Goal: Task Accomplishment & Management: Use online tool/utility

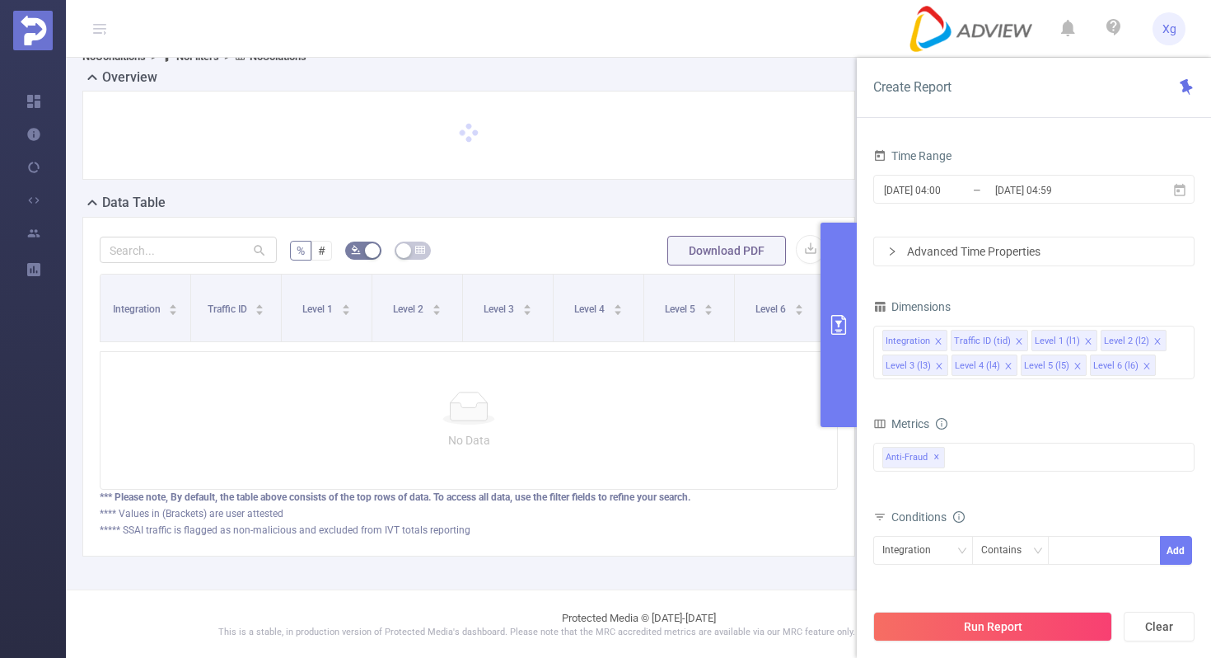
scroll to position [30, 0]
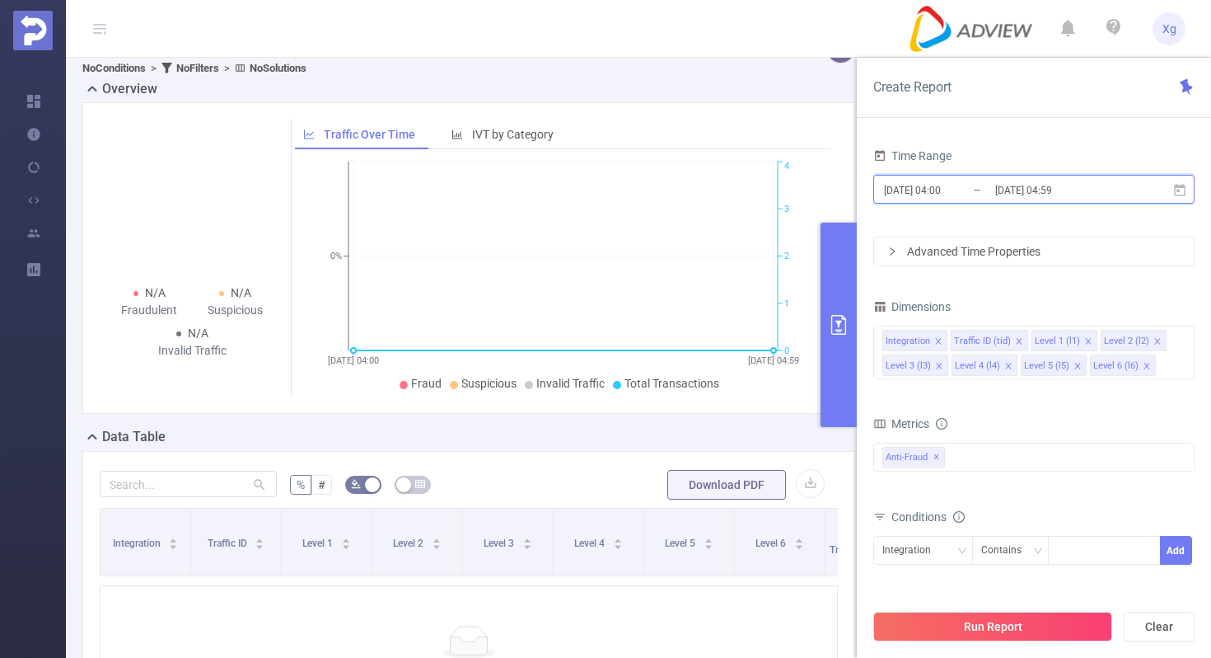
click at [1180, 191] on icon at bounding box center [1180, 190] width 15 height 15
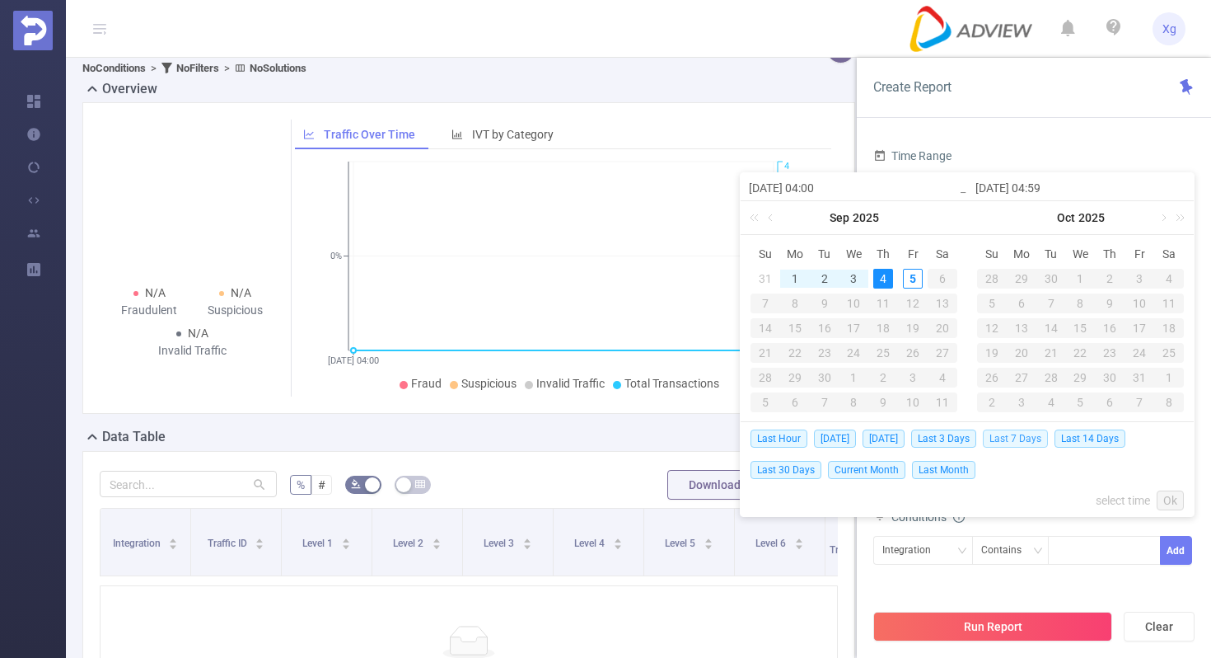
click at [1042, 439] on span "Last 7 Days" at bounding box center [1015, 438] width 65 height 18
type input "[DATE] 00:00"
type input "[DATE] 23:59"
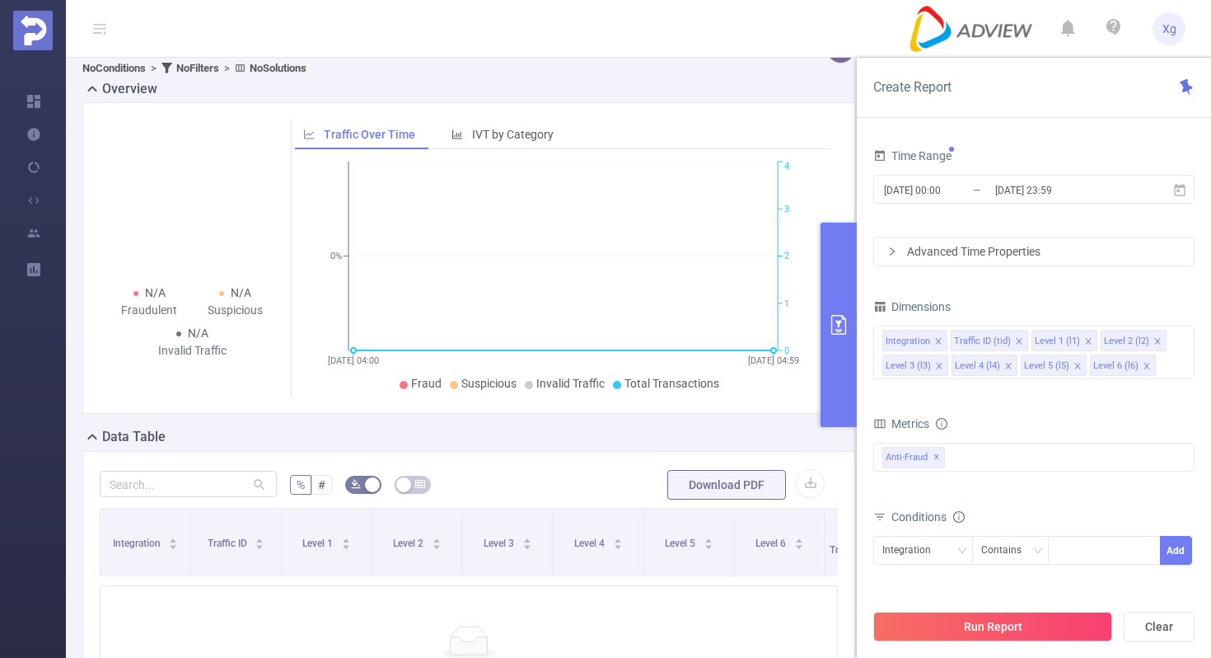
click at [1085, 254] on div "Advanced Time Properties" at bounding box center [1034, 251] width 320 height 28
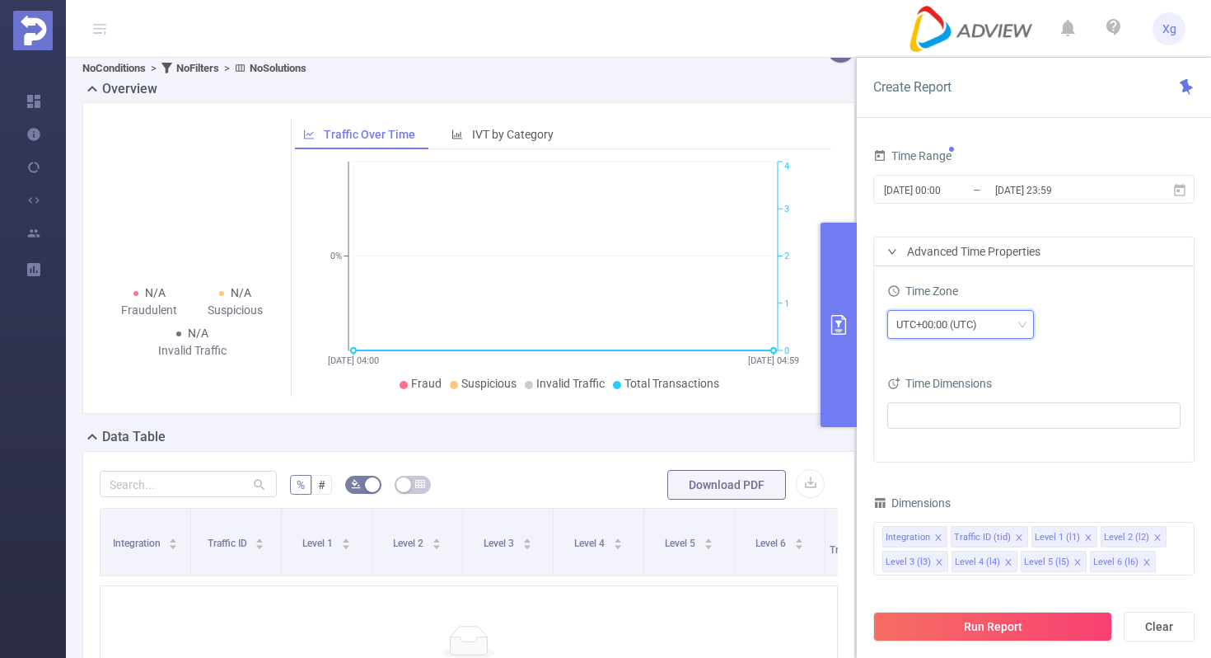
click at [975, 323] on div "UTC+00:00 (UTC)" at bounding box center [943, 324] width 92 height 27
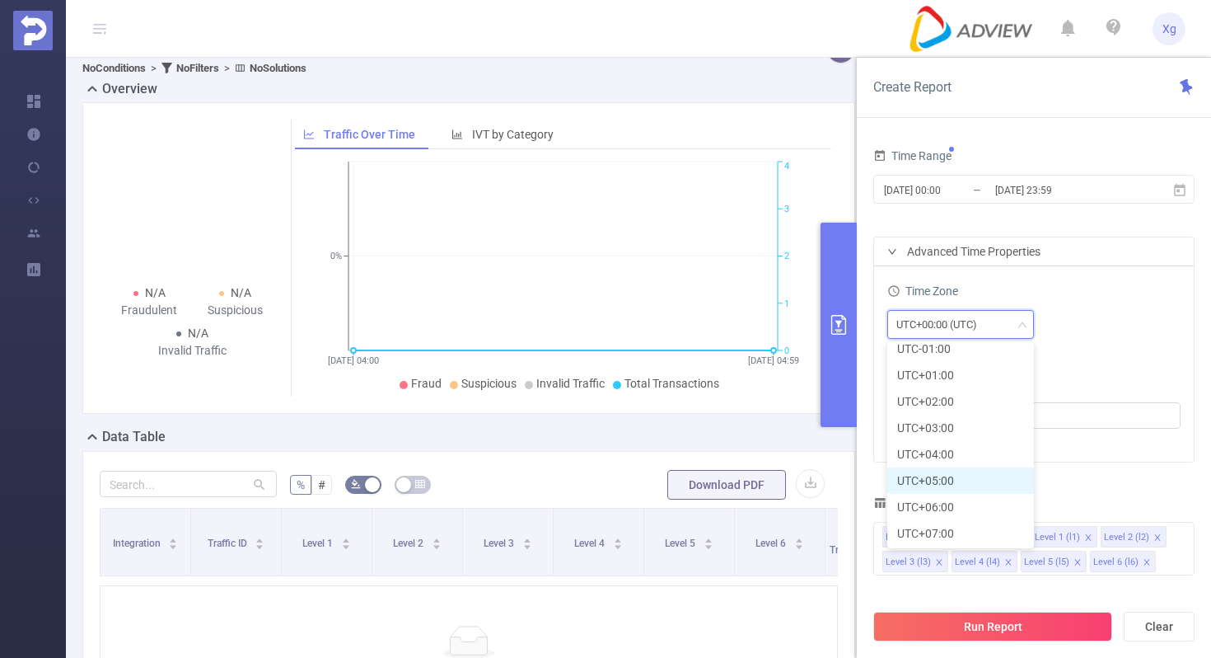
scroll to position [438, 0]
click at [946, 471] on li "UTC+08:00" at bounding box center [960, 475] width 147 height 26
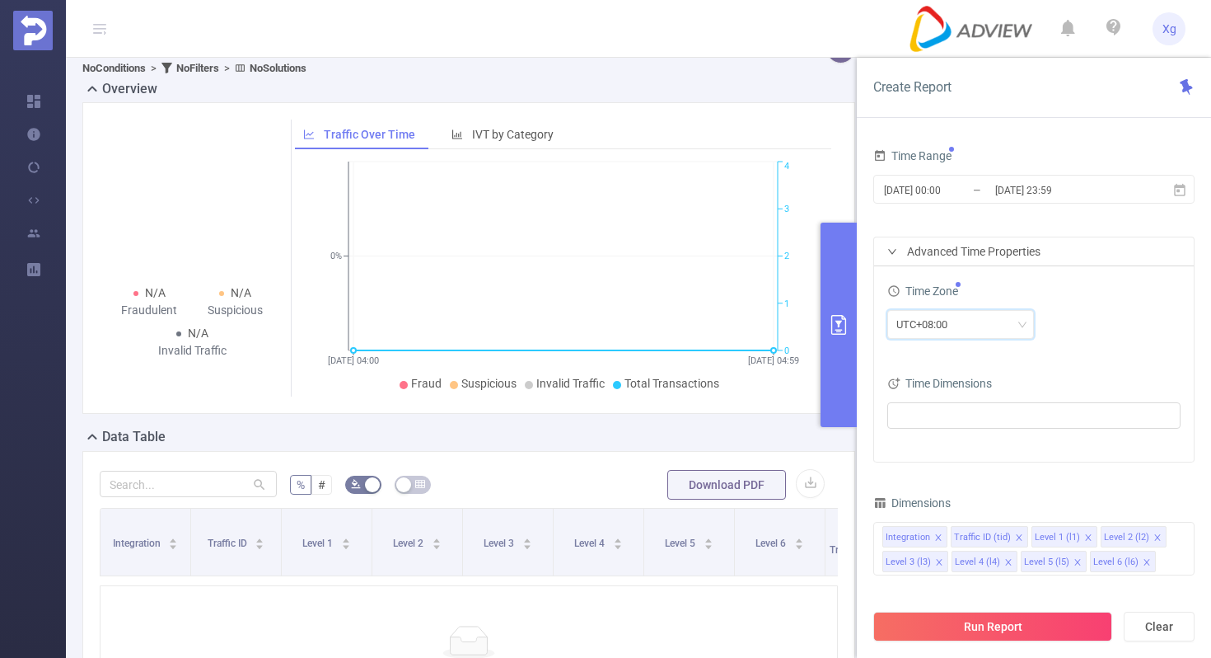
click at [1135, 339] on div "UTC+08:00" at bounding box center [1033, 326] width 293 height 39
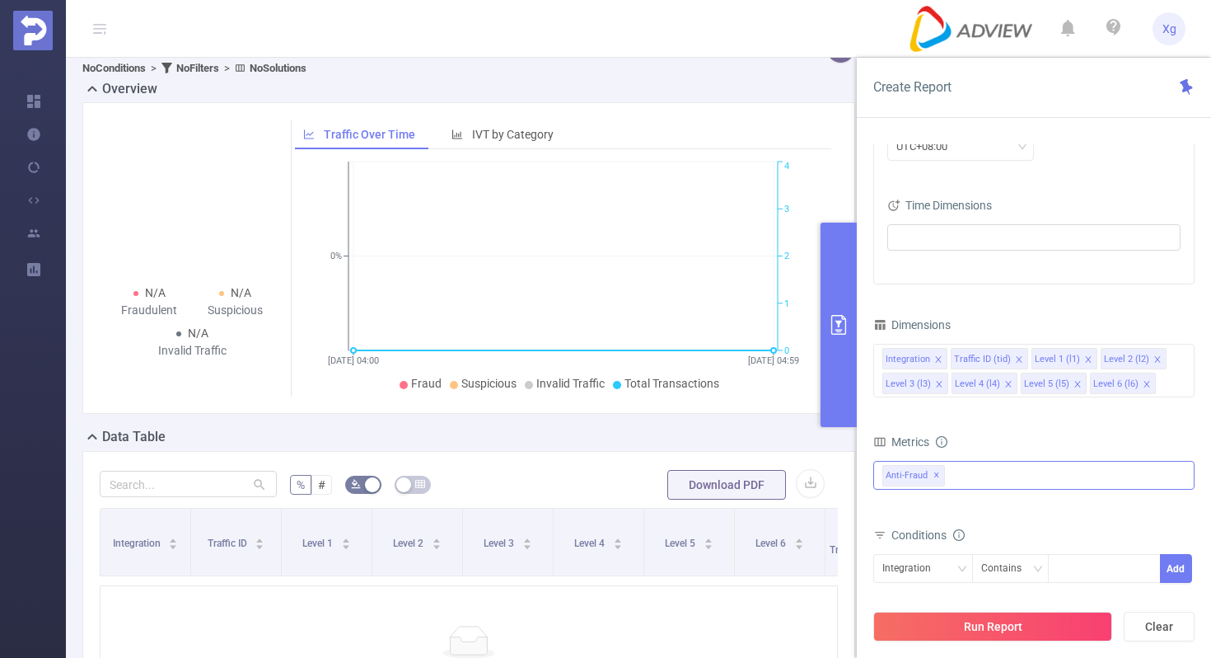
click at [984, 467] on div "Anti-Fraud ✕" at bounding box center [1033, 475] width 321 height 29
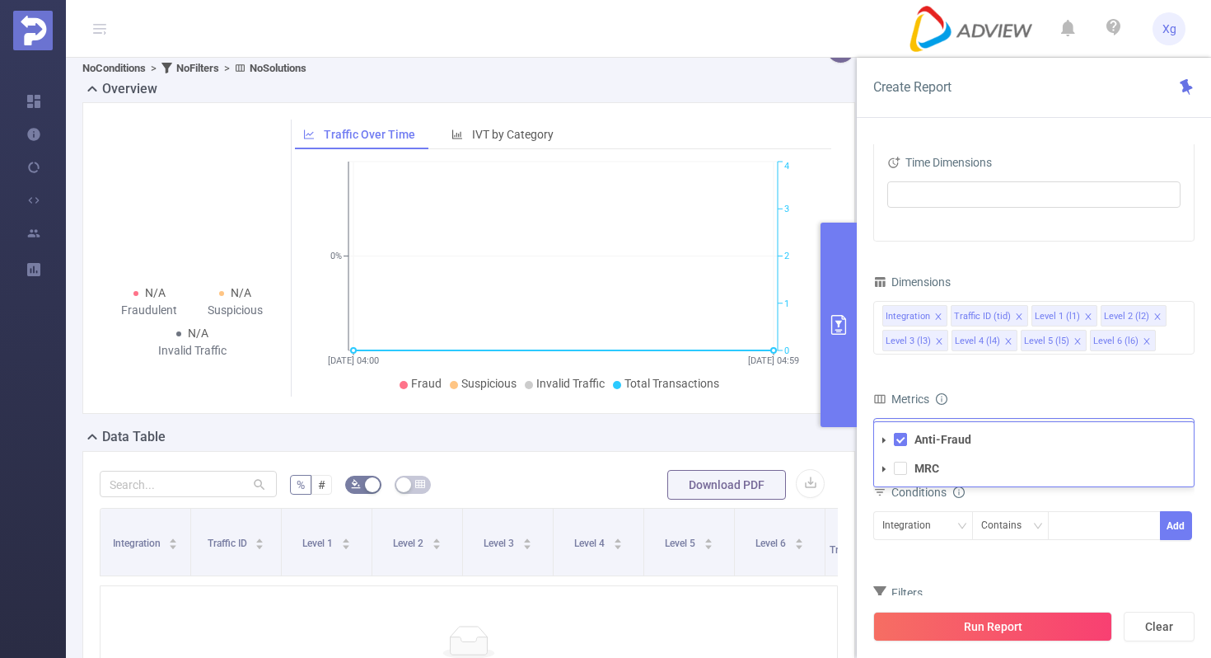
click at [909, 473] on li "MRC" at bounding box center [1034, 468] width 320 height 22
click at [904, 472] on span at bounding box center [900, 467] width 13 height 13
click at [1014, 377] on form "Dimensions Integration Traffic ID (tid) Level 1 (l1) Level 2 (l2) Level 3 (l3) …" at bounding box center [1033, 465] width 321 height 391
click at [940, 311] on span at bounding box center [938, 316] width 8 height 18
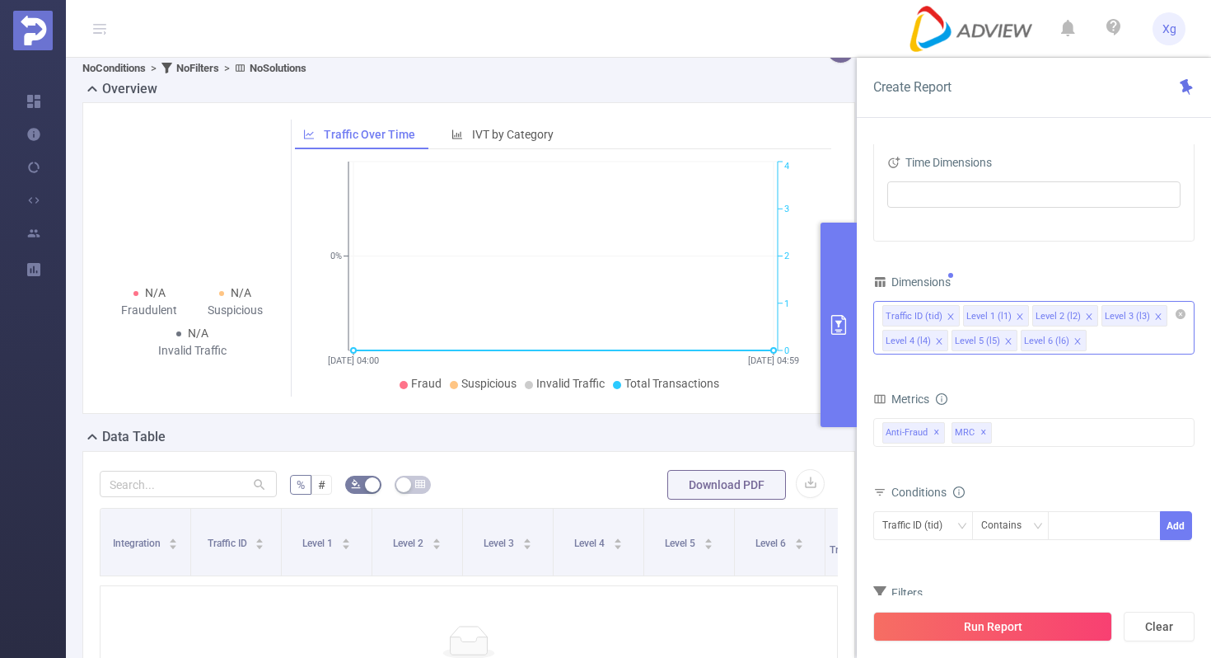
click at [950, 312] on icon "icon: close" at bounding box center [951, 316] width 8 height 8
click at [1006, 316] on icon "icon: close" at bounding box center [1008, 316] width 8 height 8
click at [1076, 317] on icon "icon: close" at bounding box center [1078, 316] width 8 height 8
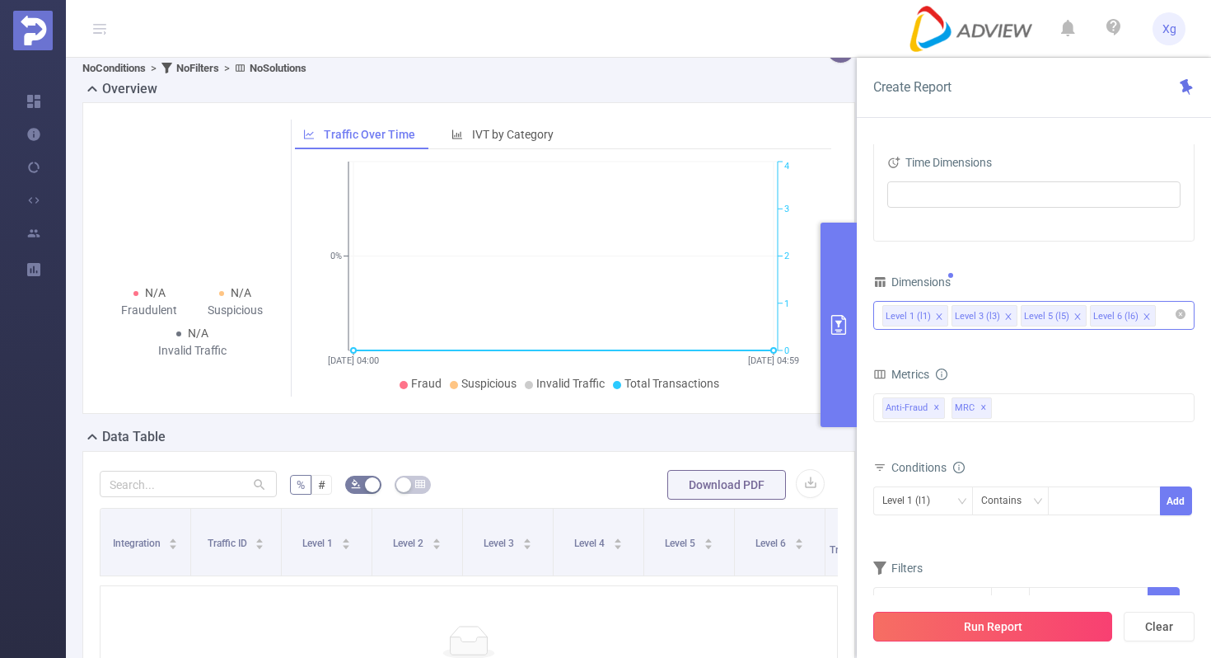
click at [943, 616] on button "Run Report" at bounding box center [992, 626] width 239 height 30
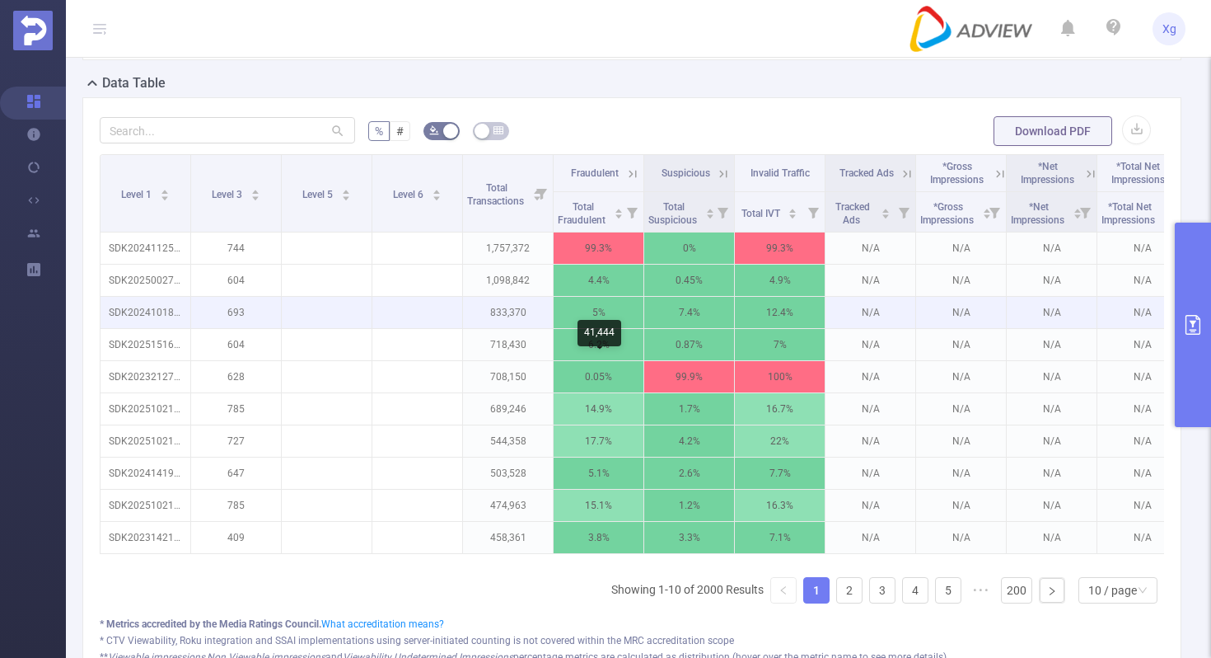
scroll to position [373, 0]
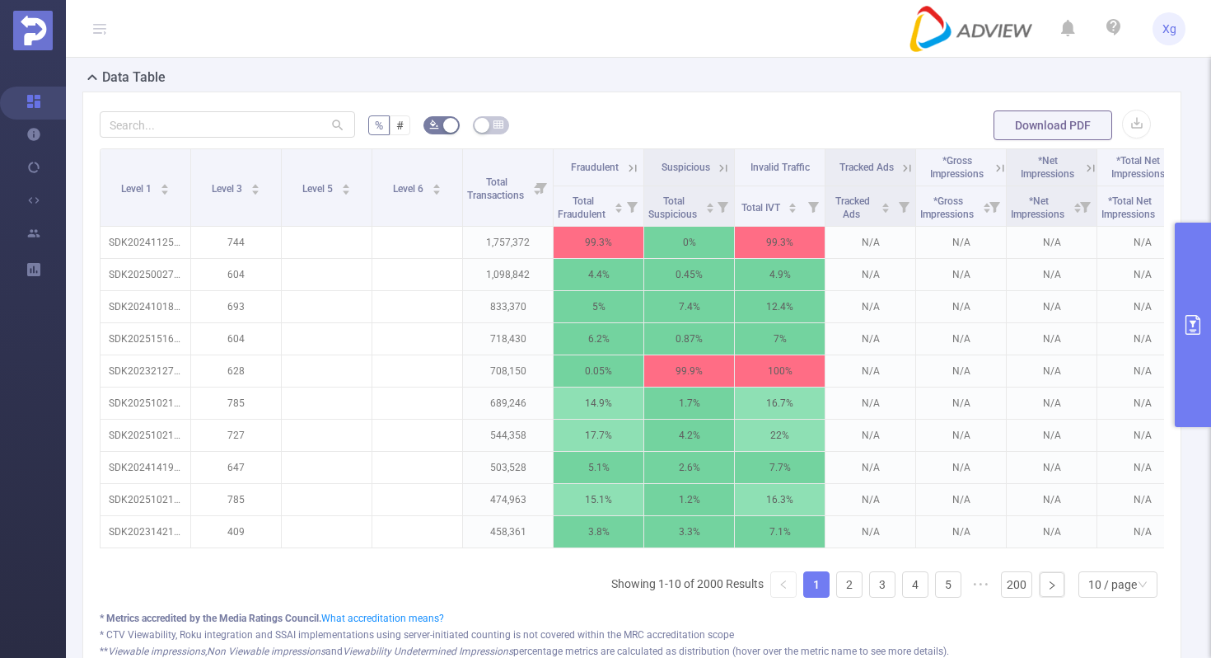
click at [1201, 288] on button "primary" at bounding box center [1193, 324] width 36 height 204
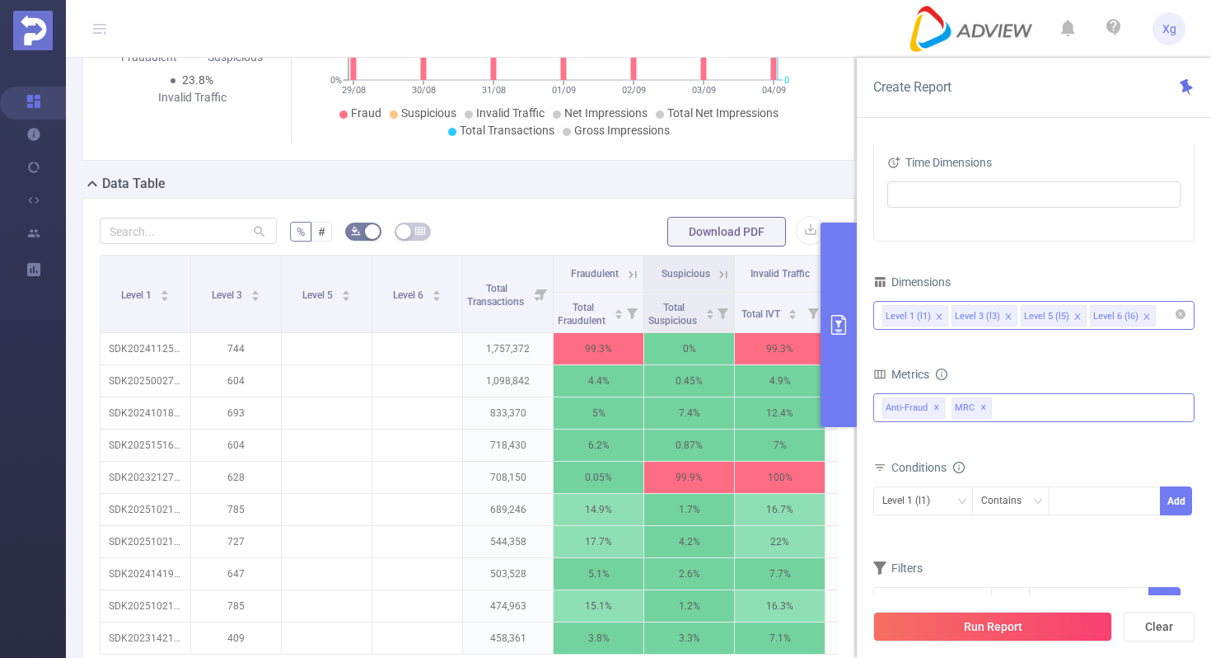
scroll to position [277, 0]
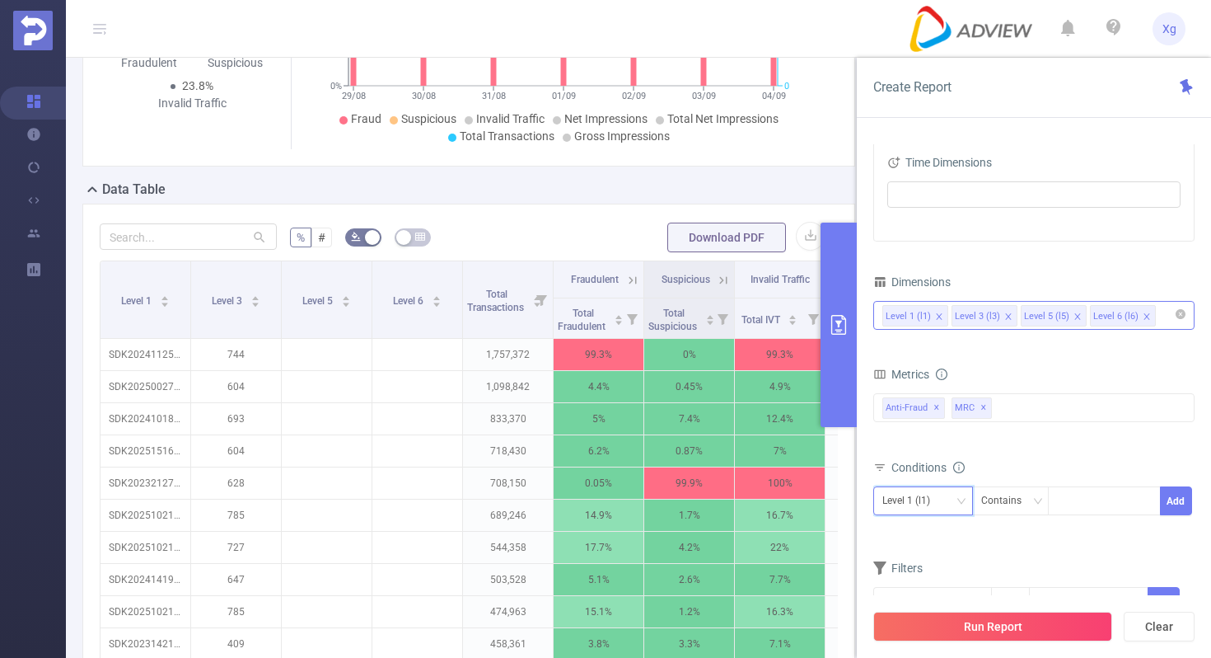
click at [954, 493] on div "Level 1 (l1)" at bounding box center [924, 500] width 82 height 27
click at [924, 557] on li "Level 3 (l3)" at bounding box center [923, 561] width 100 height 26
click at [1034, 503] on icon "icon: down" at bounding box center [1037, 501] width 10 height 10
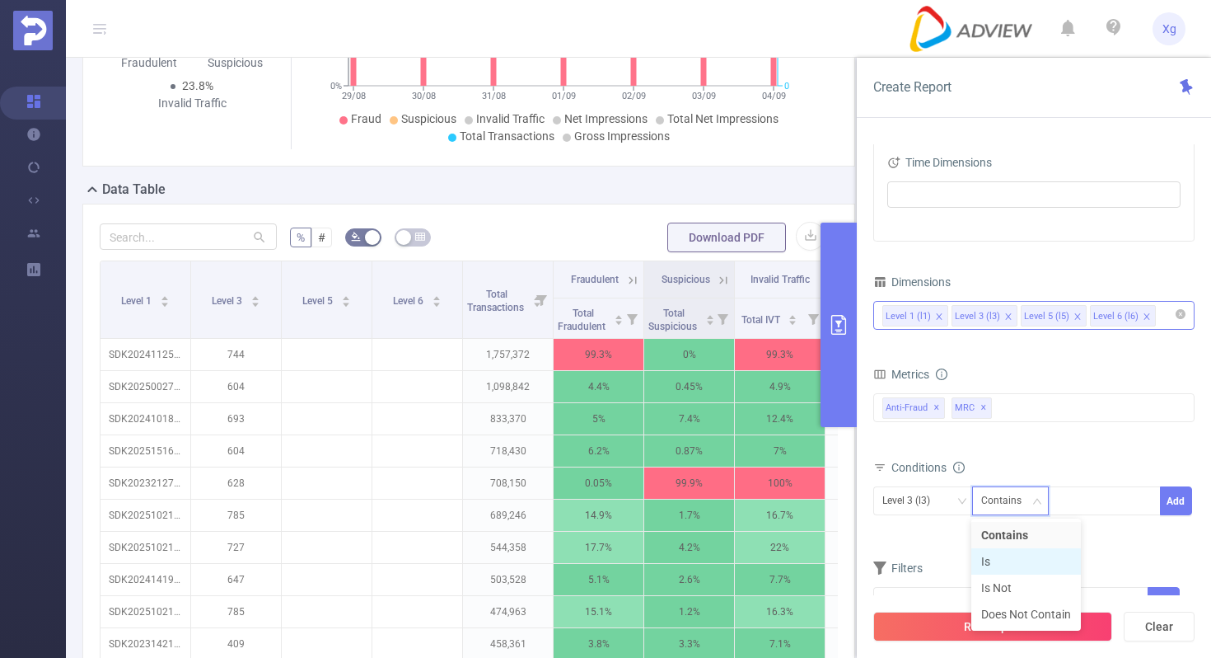
click at [1013, 557] on li "Is" at bounding box center [1027, 561] width 110 height 26
click at [1082, 510] on div at bounding box center [1104, 500] width 95 height 27
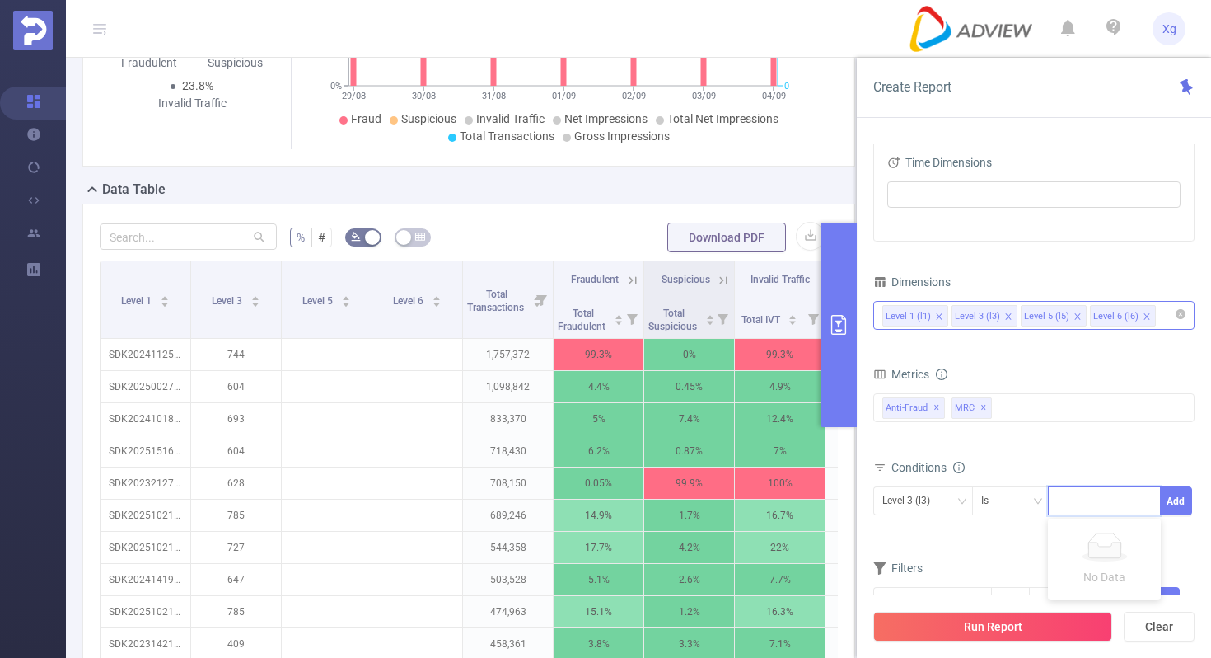
paste input "SDK20241125111157euijkedccjrky63"
type input "SDK20241125111157euijkedccjrky63"
click at [1176, 503] on button "Add" at bounding box center [1176, 500] width 32 height 29
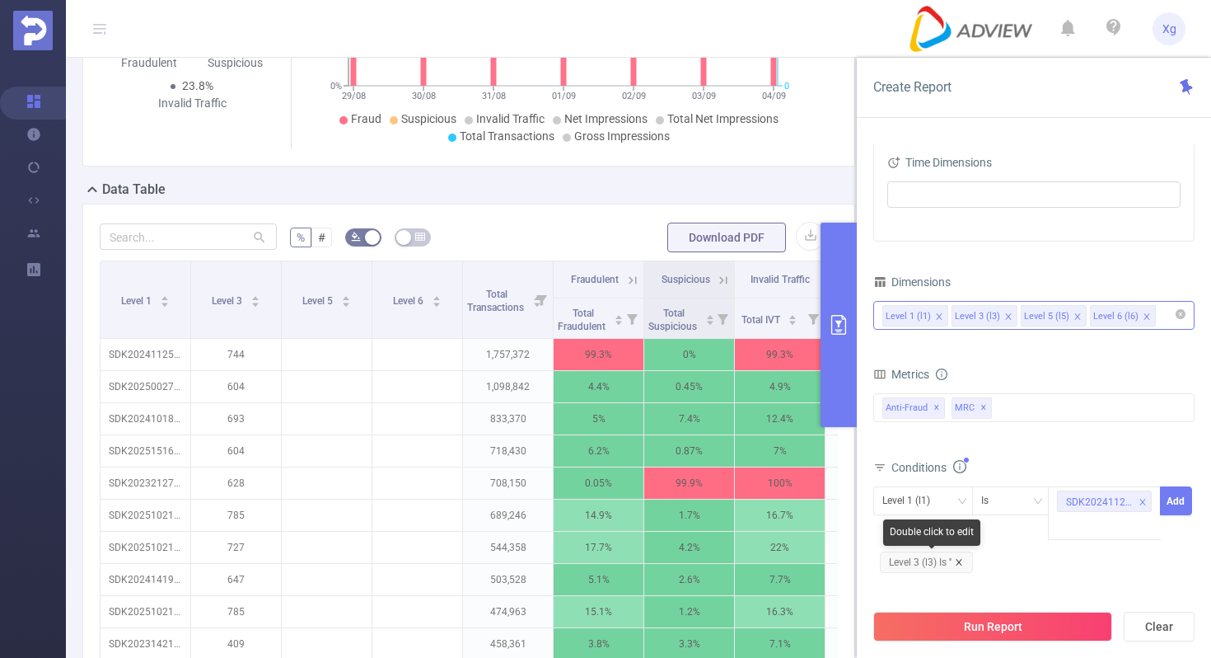
click at [963, 560] on icon "icon: close" at bounding box center [959, 562] width 8 height 8
click at [967, 496] on div "Level 1 (l1)" at bounding box center [923, 500] width 100 height 29
click at [932, 532] on li "Level 1 (l1)" at bounding box center [923, 535] width 100 height 26
click at [1170, 491] on button "Add" at bounding box center [1176, 500] width 32 height 29
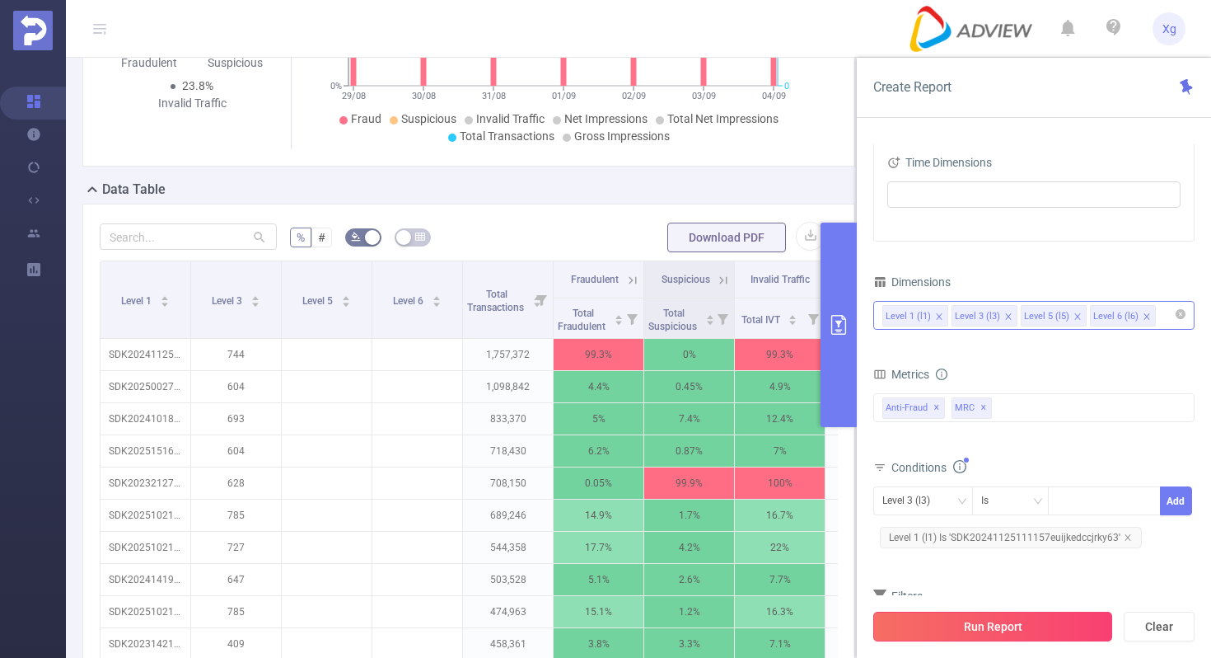
click at [994, 621] on button "Run Report" at bounding box center [992, 626] width 239 height 30
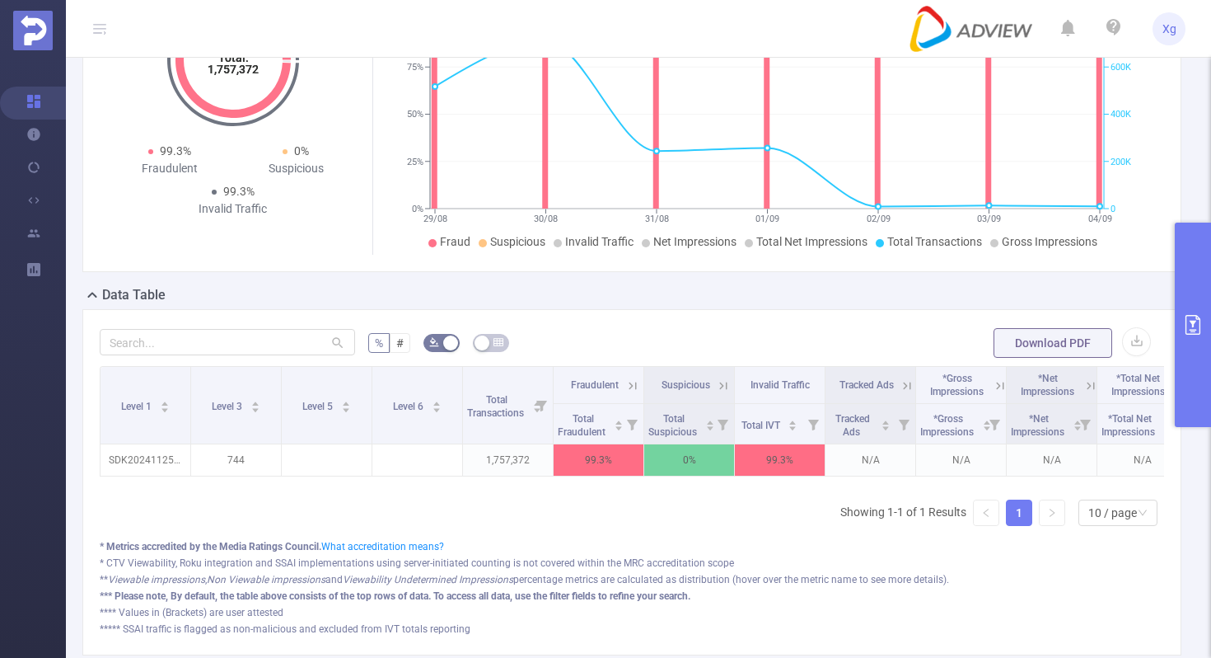
click at [1185, 302] on button "primary" at bounding box center [1193, 324] width 36 height 204
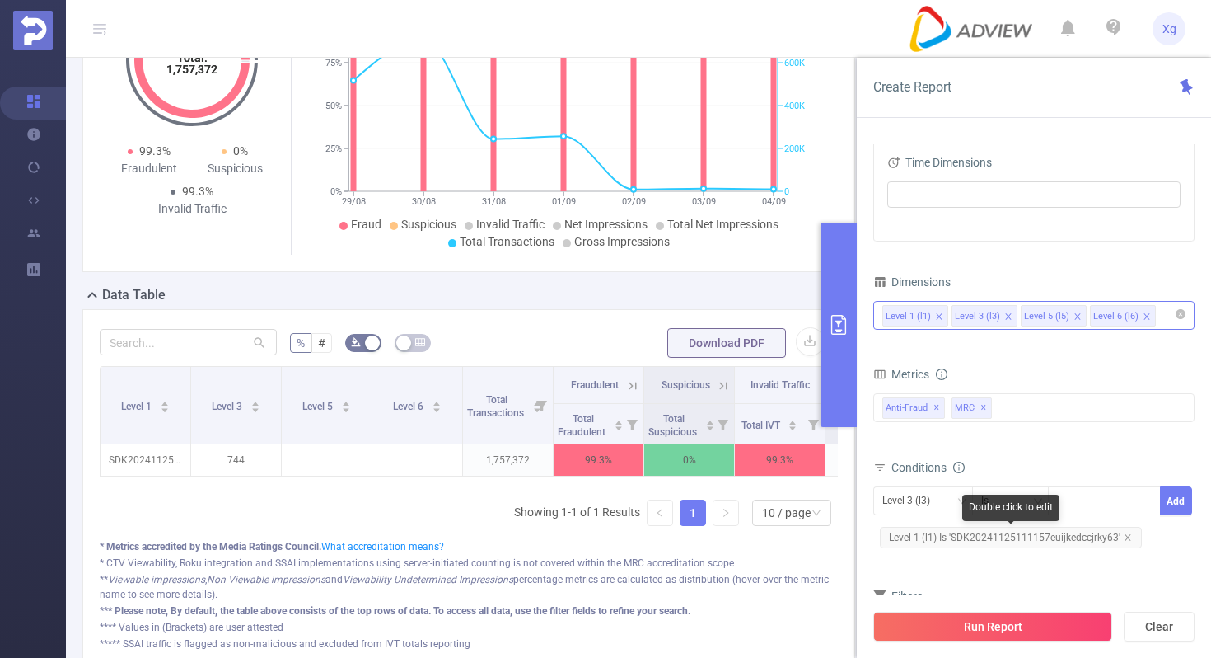
click at [970, 535] on span "Level 1 (l1) Is 'SDK20241125111157euijkedccjrky63'" at bounding box center [1011, 537] width 262 height 21
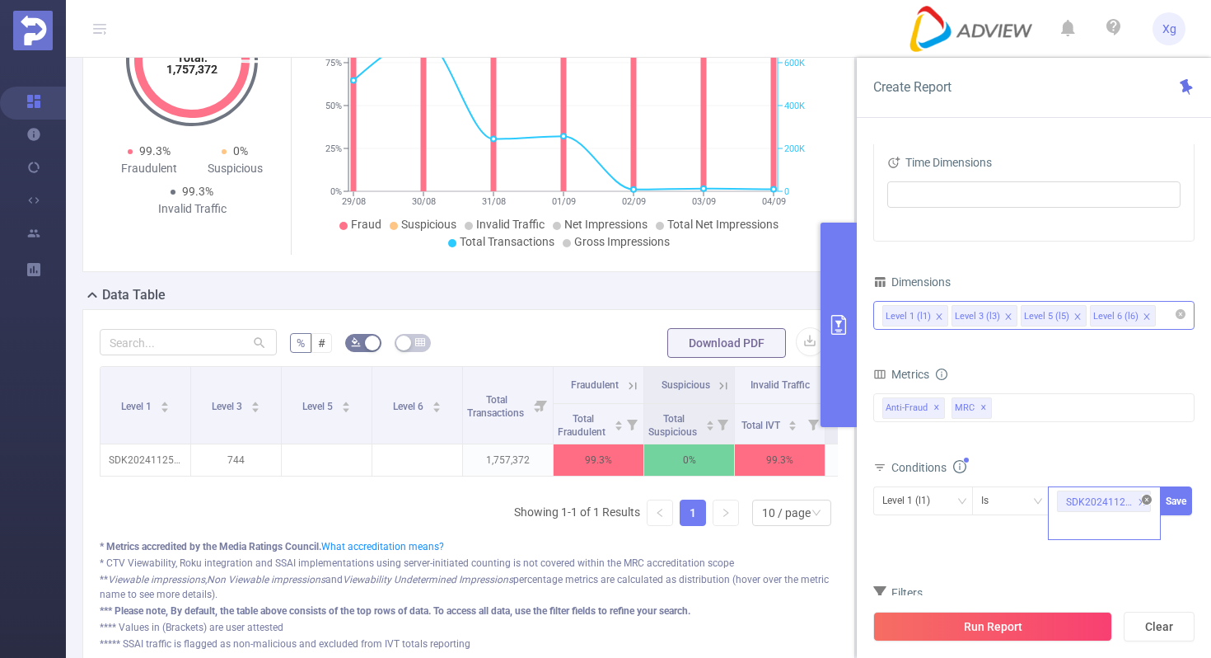
click at [1144, 500] on icon "icon: close-circle" at bounding box center [1147, 499] width 10 height 10
click at [1100, 494] on div at bounding box center [1104, 500] width 95 height 27
paste input "SDK20251411020209qpzk1xk28t8zeas"
type input "SDK20251411020209qpzk1xk28t8zeas"
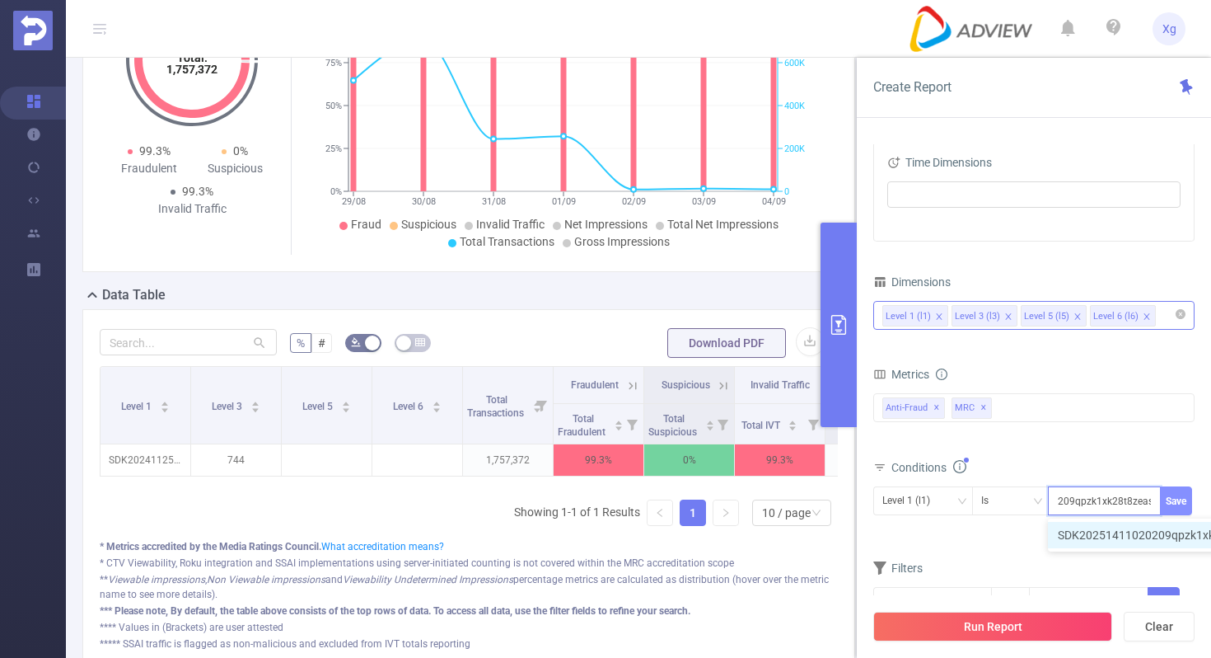
click at [1177, 504] on button "Save" at bounding box center [1176, 500] width 32 height 29
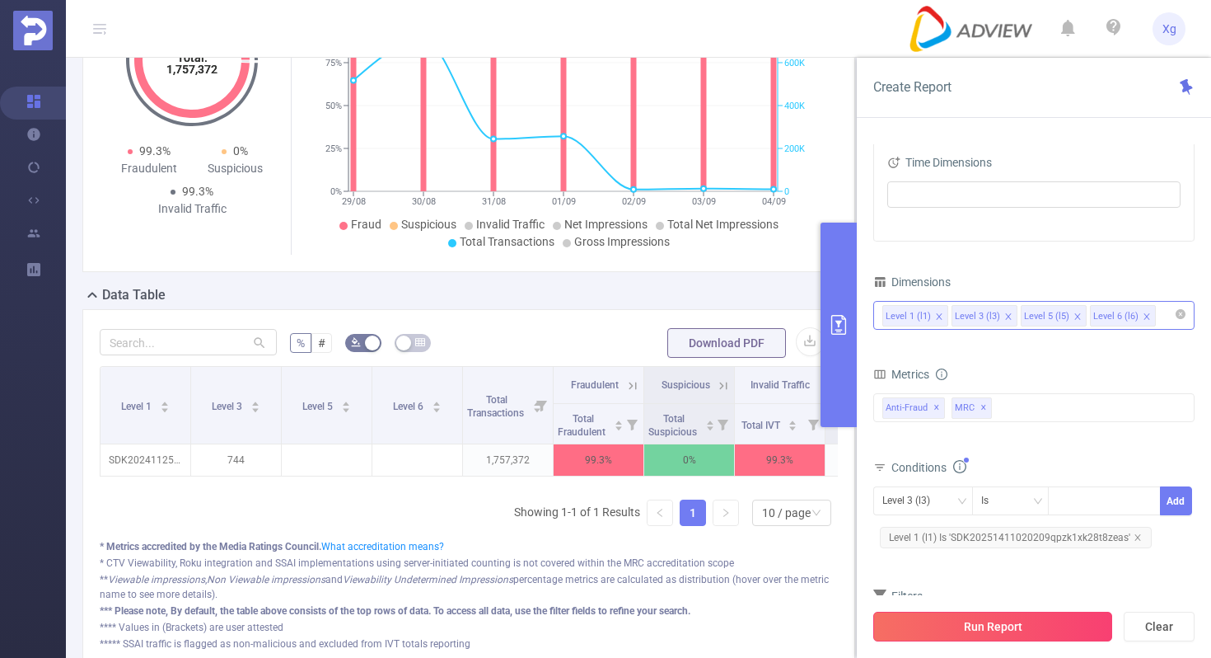
click at [991, 630] on button "Run Report" at bounding box center [992, 626] width 239 height 30
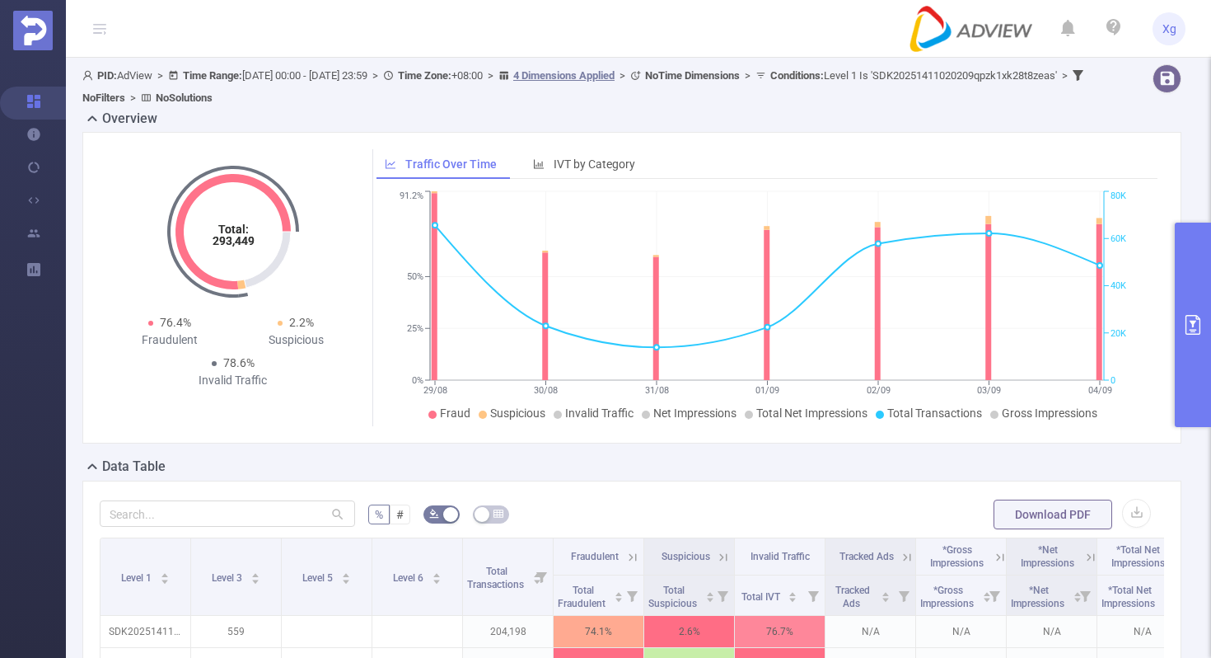
click at [1186, 320] on icon "primary" at bounding box center [1193, 325] width 15 height 20
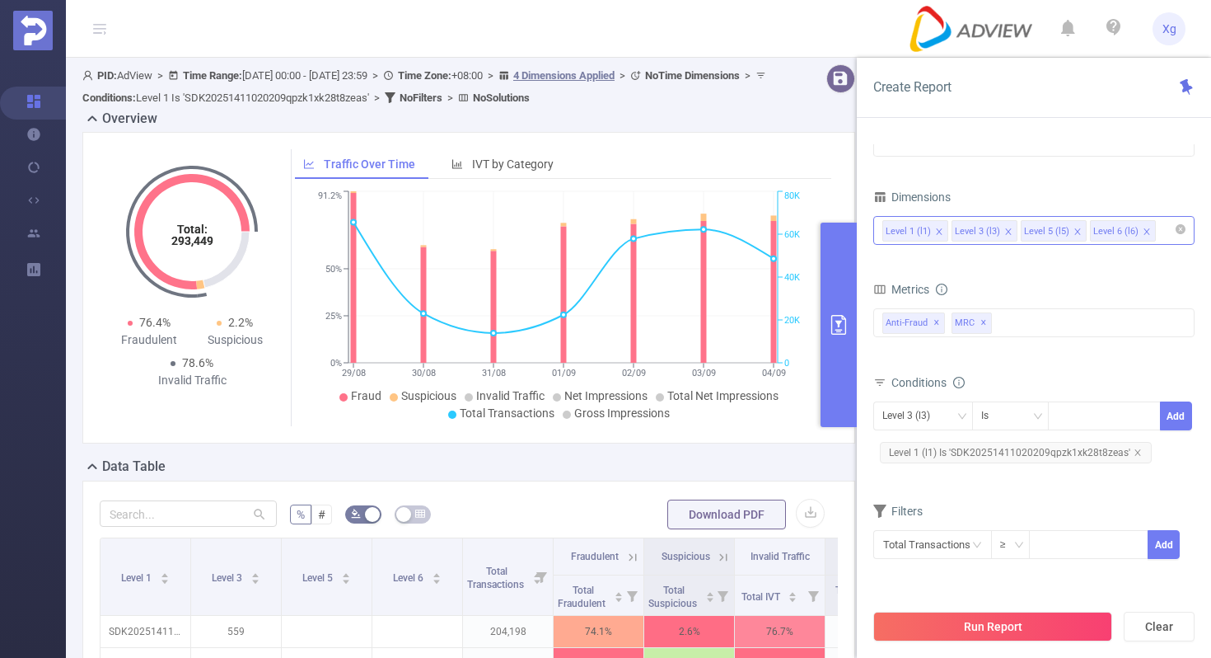
click at [1009, 231] on icon "icon: close" at bounding box center [1008, 231] width 8 height 8
click at [1037, 452] on span "Level 1 (l1) Is 'SDK20251411020209qpzk1xk28t8zeas'" at bounding box center [1016, 452] width 272 height 21
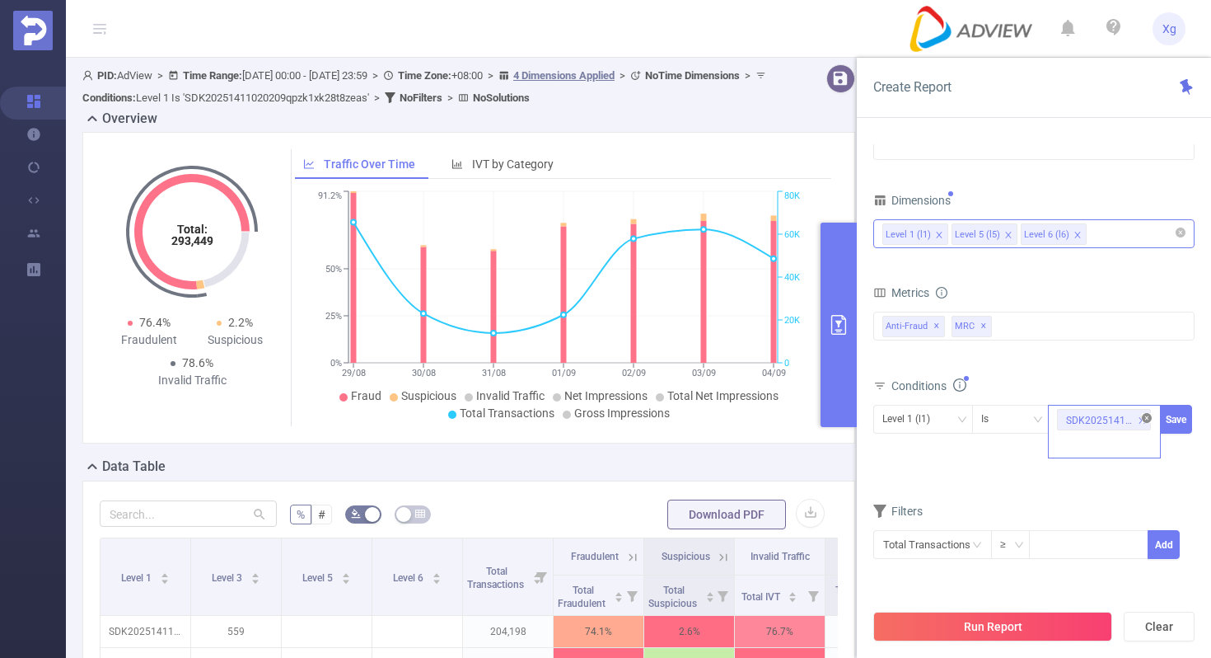
click at [1149, 419] on icon "icon: close-circle" at bounding box center [1147, 418] width 10 height 10
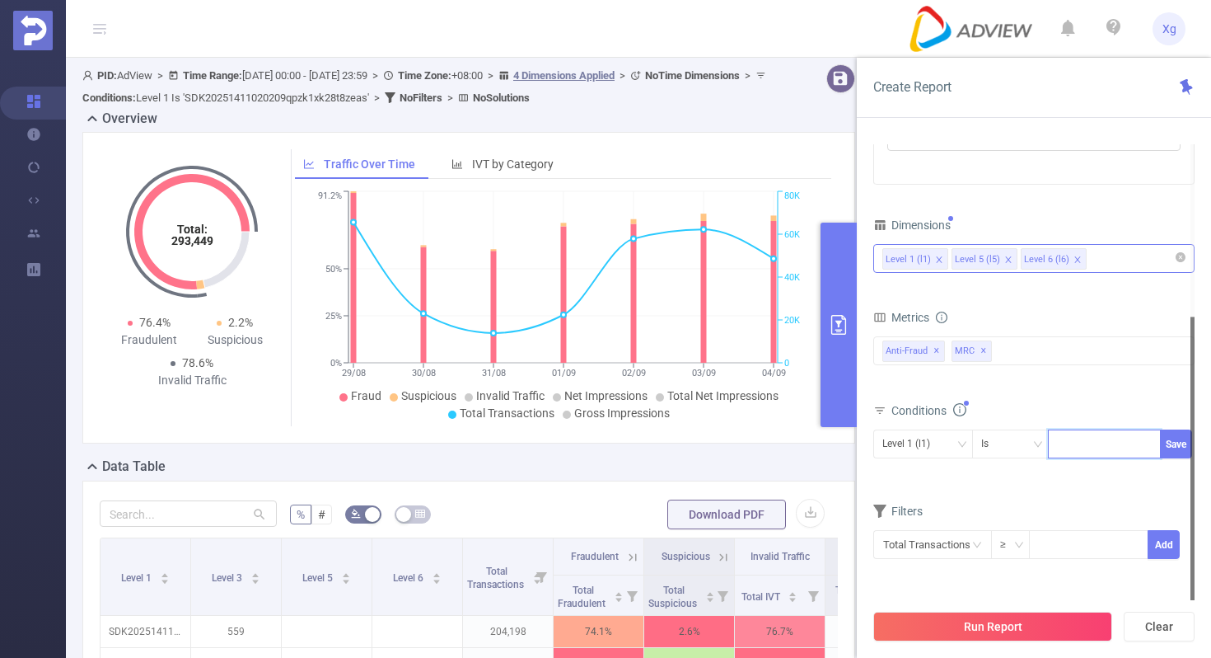
click at [1100, 426] on div "Level 1 (l1) Is Save" at bounding box center [1033, 449] width 321 height 47
click at [1056, 435] on div at bounding box center [1104, 443] width 113 height 29
paste input "SDK20241125111157euijkedccjrky63"
type input "SDK20241125111157euijkedccjrky63"
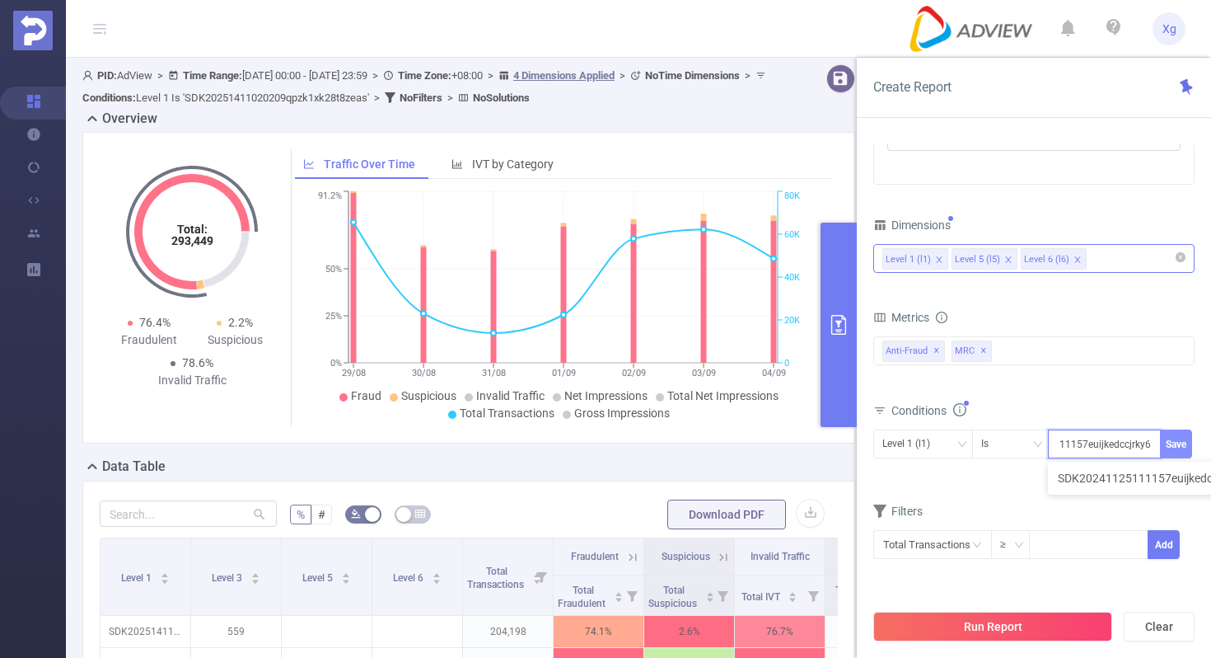
click at [1179, 439] on button "Save" at bounding box center [1176, 443] width 32 height 29
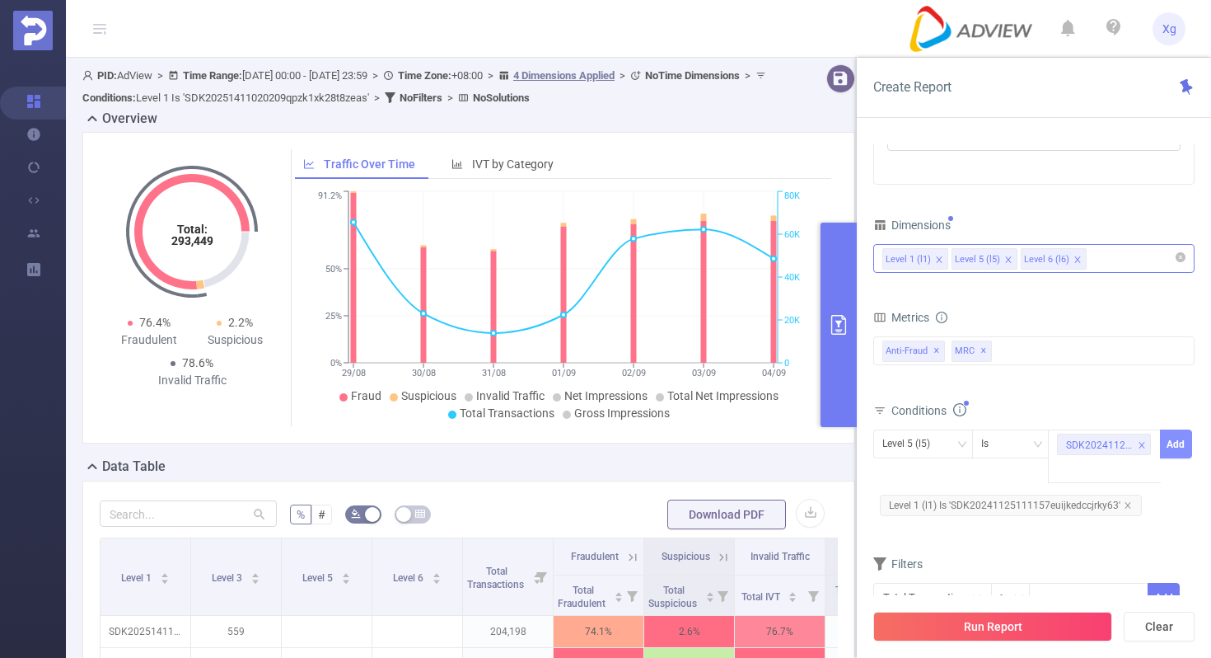
scroll to position [0, 0]
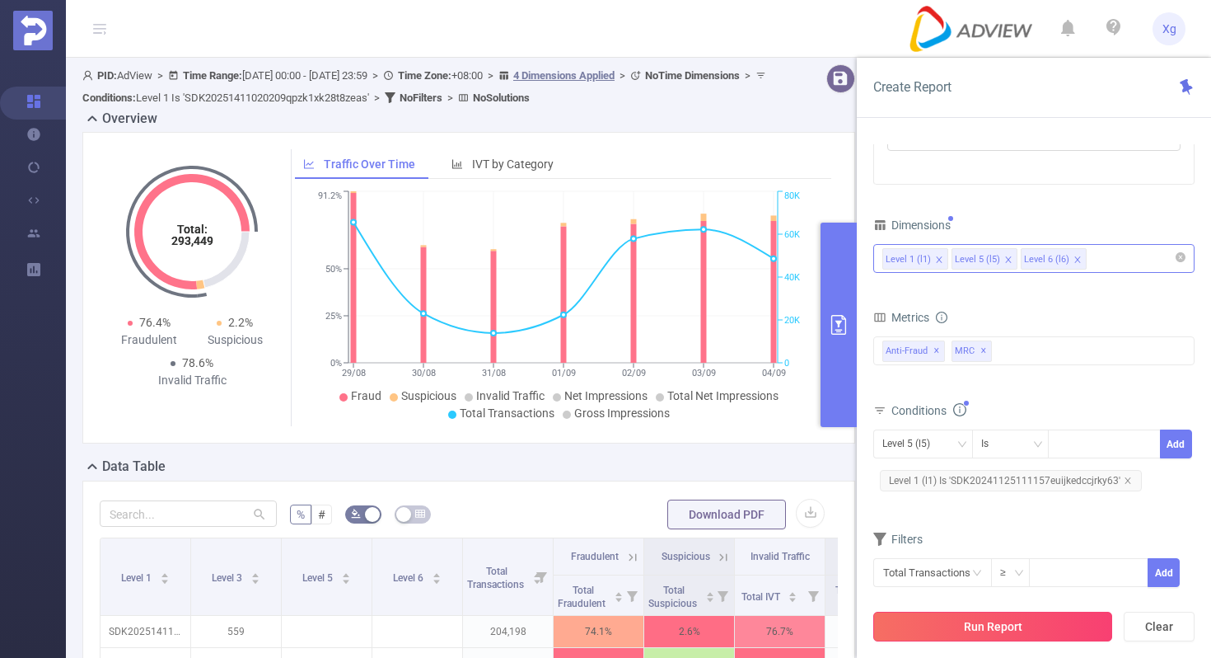
click at [981, 623] on button "Run Report" at bounding box center [992, 626] width 239 height 30
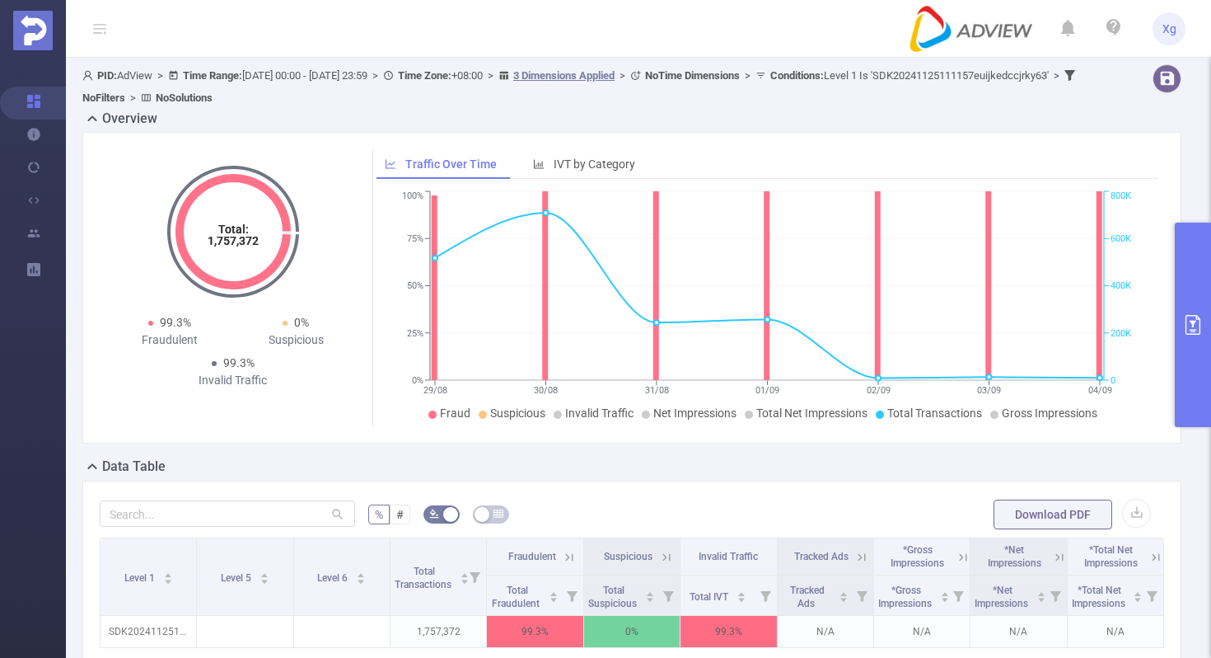
click at [1198, 335] on button "primary" at bounding box center [1193, 324] width 36 height 204
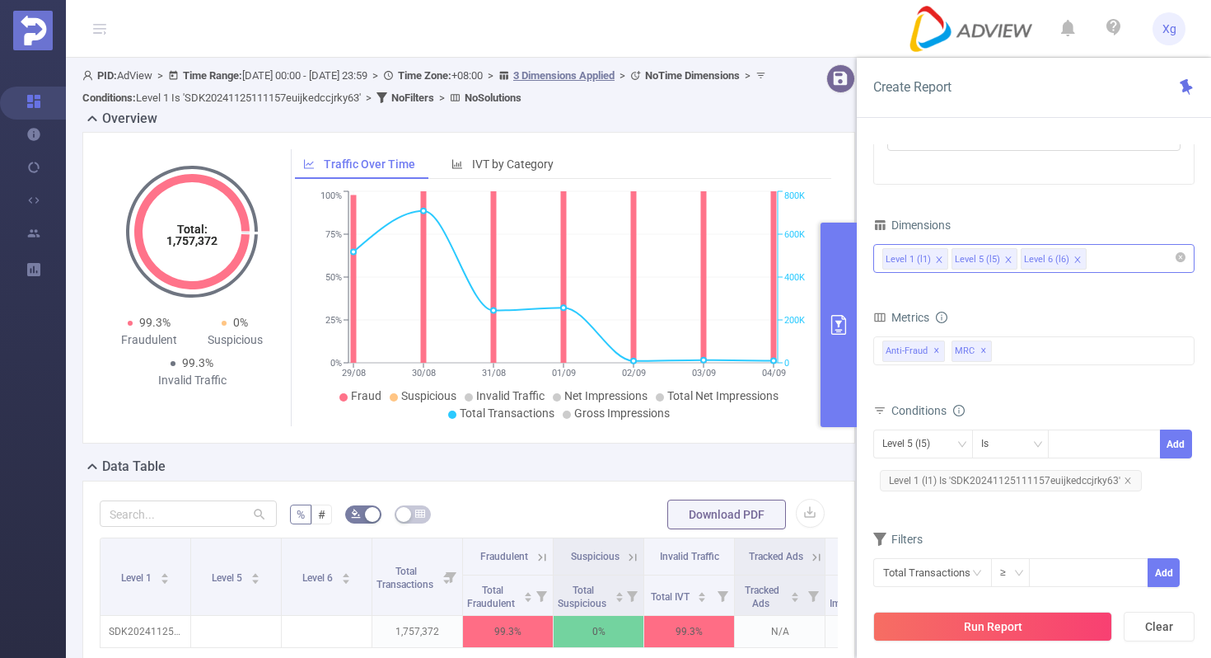
click at [965, 485] on span "Level 1 (l1) Is 'SDK20241125111157euijkedccjrky63'" at bounding box center [1011, 480] width 262 height 21
click at [1144, 443] on icon "icon: close-circle" at bounding box center [1147, 443] width 10 height 10
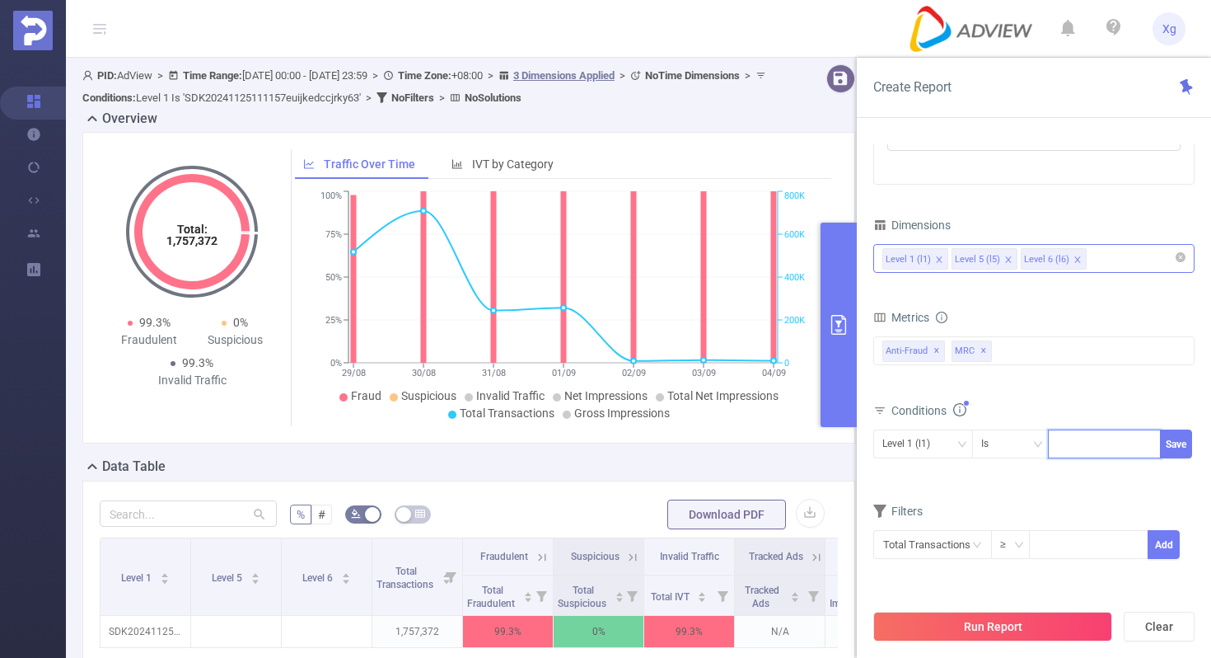
click at [1120, 438] on div at bounding box center [1104, 443] width 95 height 27
paste input "SDK20191811061225glpgaku0pgvq7an"
type input "SDK20191811061225glpgaku0pgvq7an"
click at [1187, 443] on button "Save" at bounding box center [1176, 443] width 32 height 29
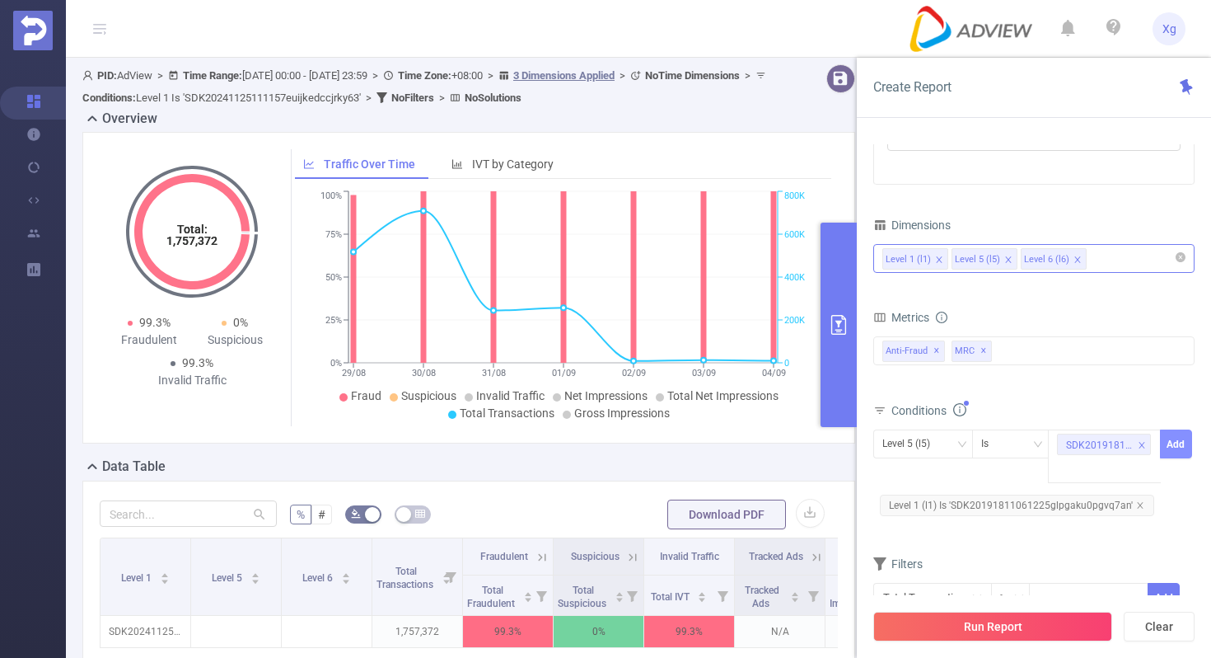
scroll to position [0, 0]
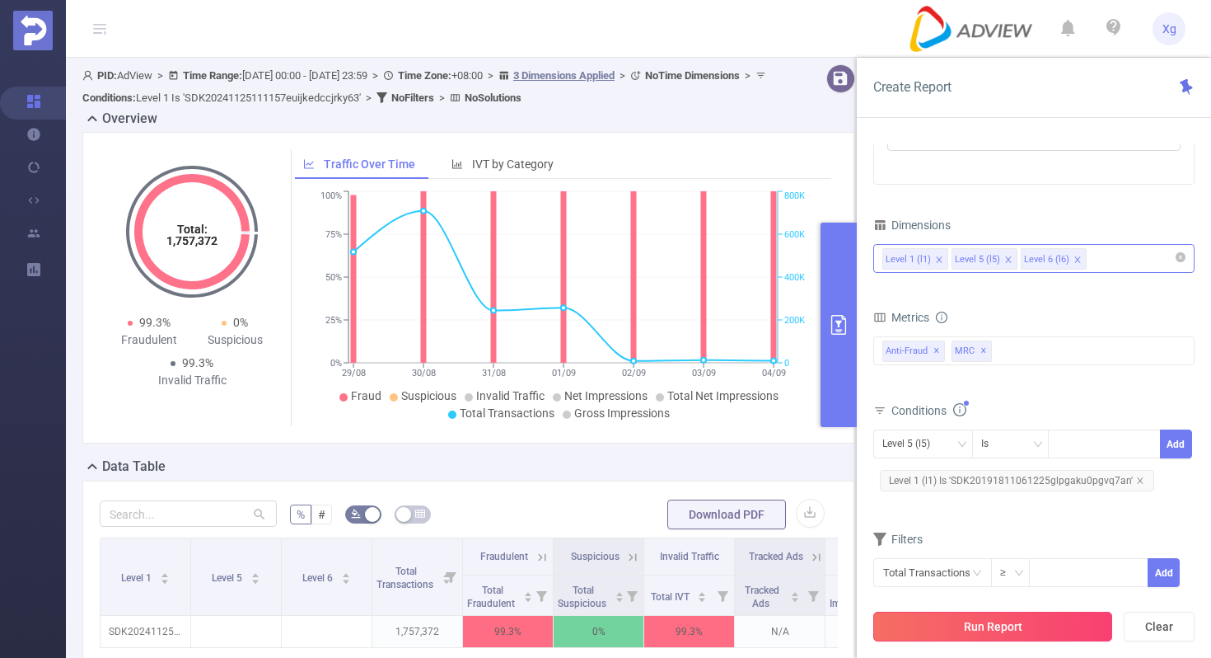
click at [1006, 634] on button "Run Report" at bounding box center [992, 626] width 239 height 30
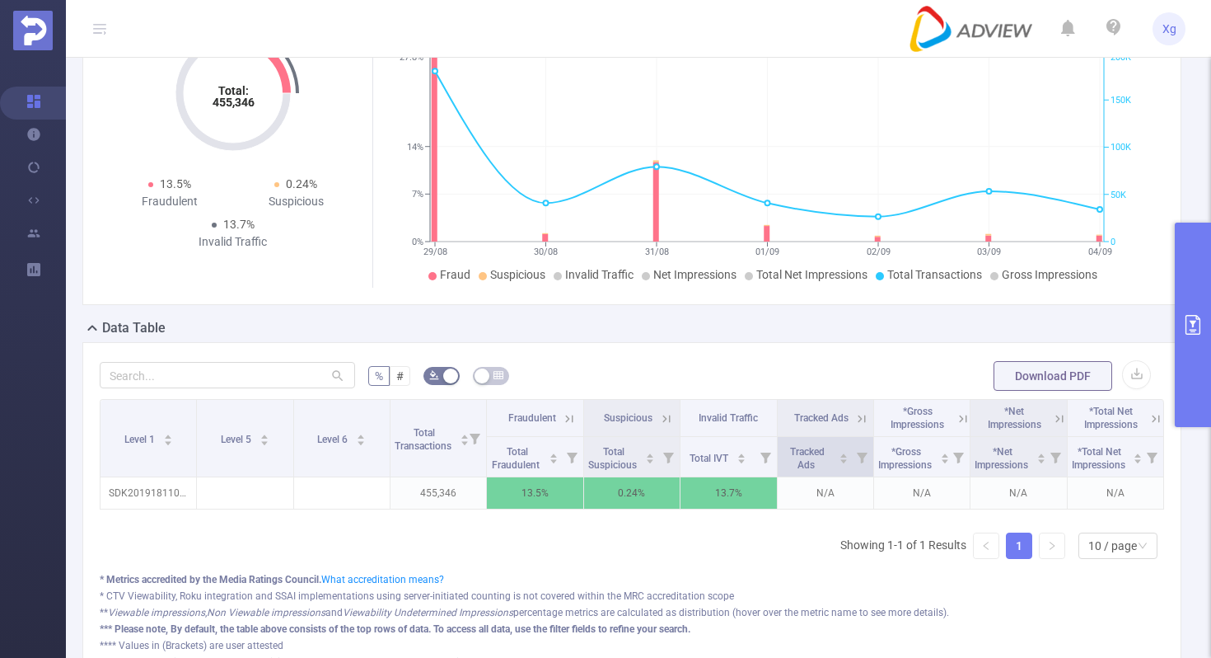
scroll to position [141, 0]
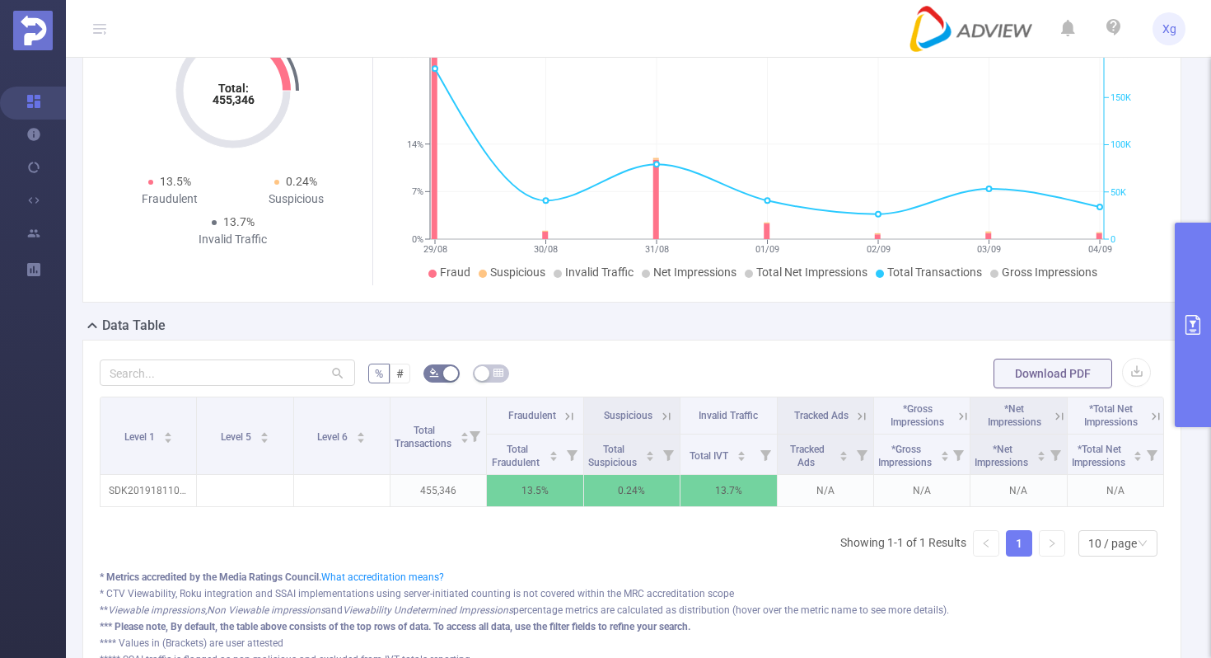
click at [1187, 310] on button "primary" at bounding box center [1193, 324] width 36 height 204
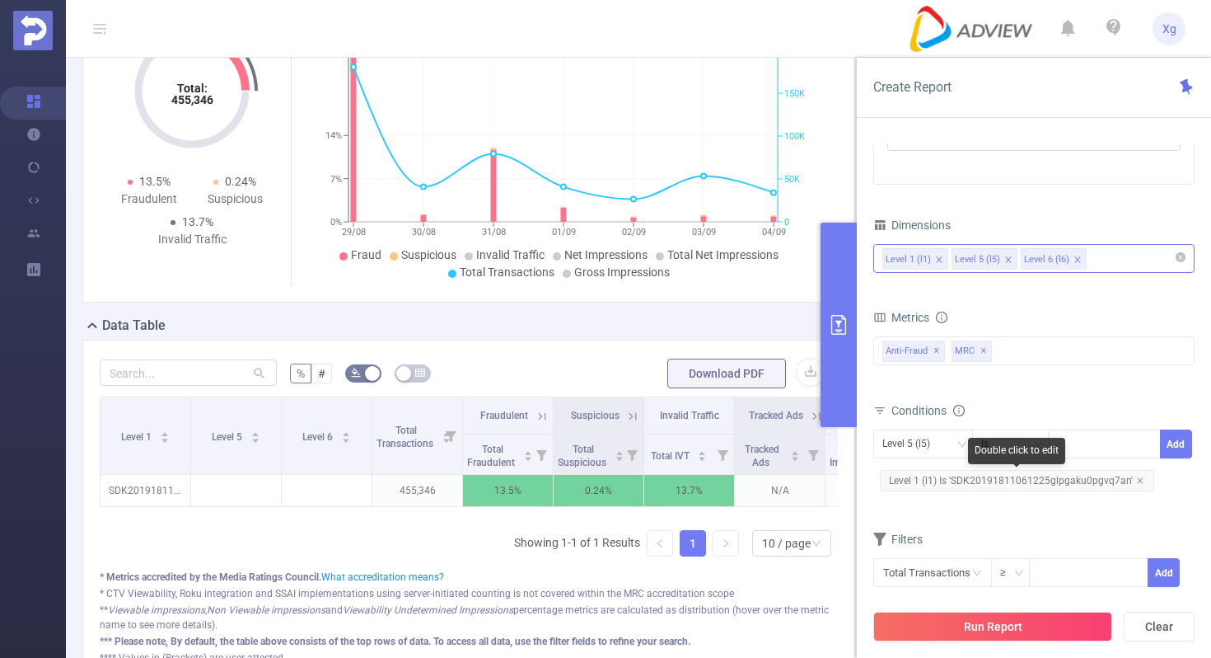
click at [991, 486] on span "Level 1 (l1) Is 'SDK20191811061225glpgaku0pgvq7an'" at bounding box center [1017, 480] width 274 height 21
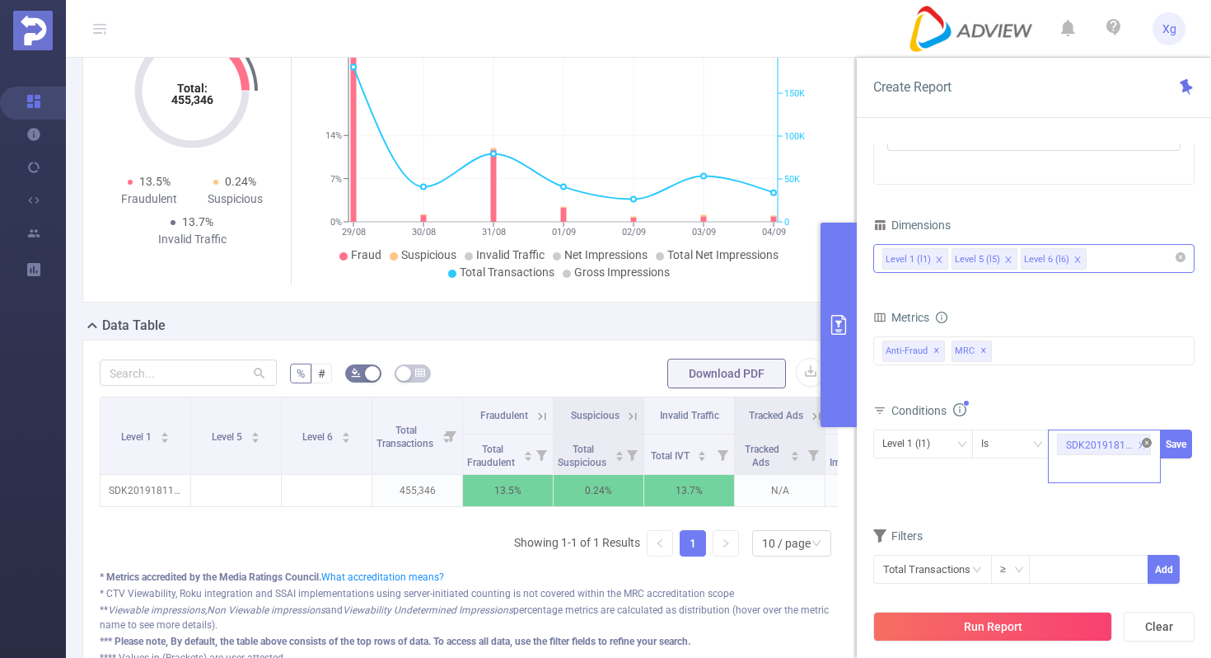
click at [1147, 441] on icon "icon: close-circle" at bounding box center [1147, 443] width 10 height 10
click at [1101, 443] on div "SDK20191811061225glpgaku0pgvq7an" at bounding box center [1104, 443] width 95 height 27
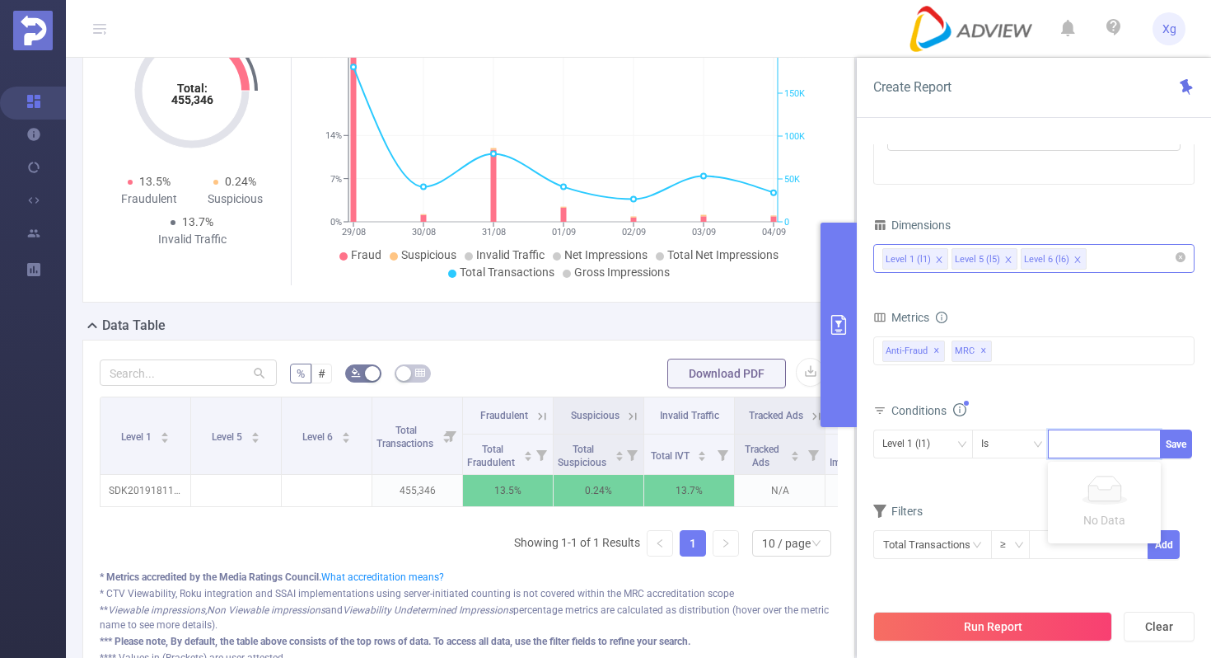
paste input "SDK20231421021122mb1bulckcmhc3wj"
type input "SDK20231421021122mb1bulckcmhc3wj"
click at [1182, 435] on button "Save" at bounding box center [1176, 443] width 32 height 29
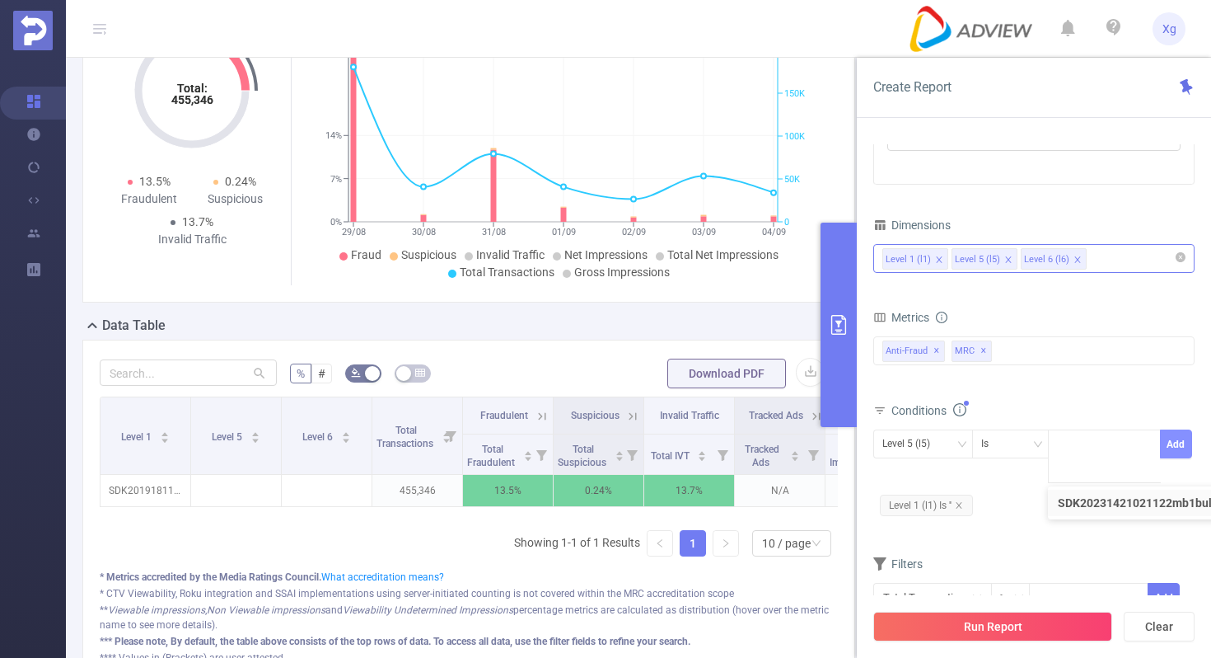
scroll to position [0, 0]
click at [960, 500] on span "Level 1 (l1) Is ''" at bounding box center [926, 504] width 93 height 21
click at [958, 443] on icon "icon: down" at bounding box center [962, 444] width 10 height 10
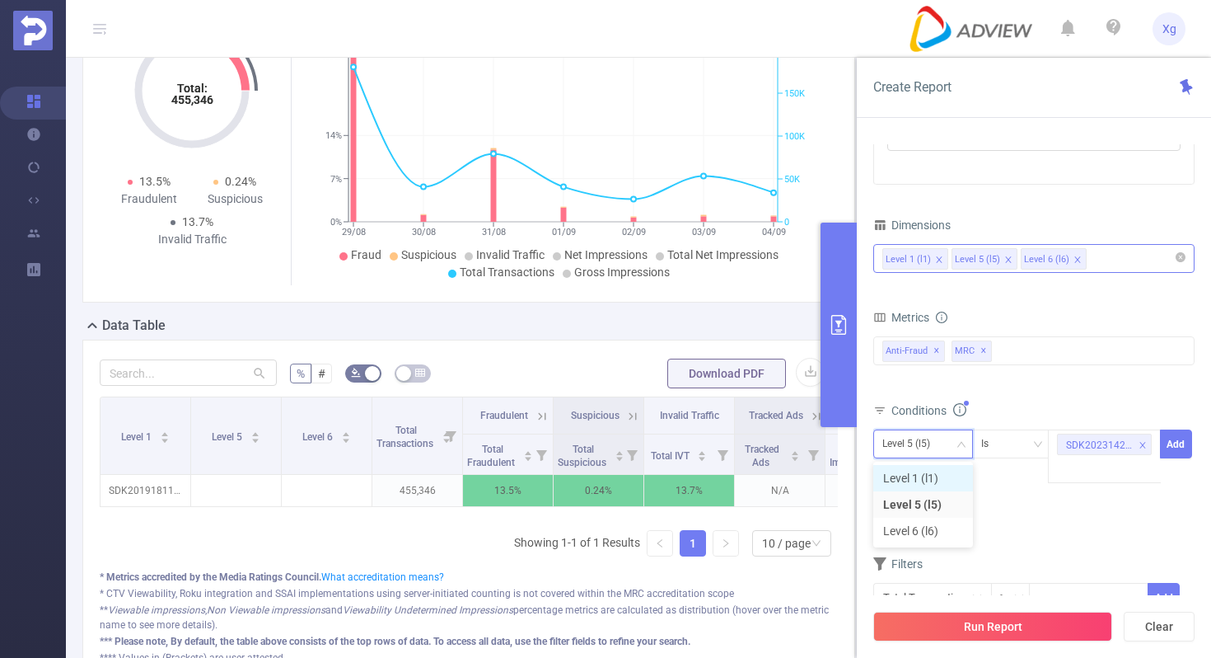
click at [936, 480] on li "Level 1 (l1)" at bounding box center [923, 478] width 100 height 26
click at [962, 507] on icon "icon: close" at bounding box center [959, 505] width 8 height 8
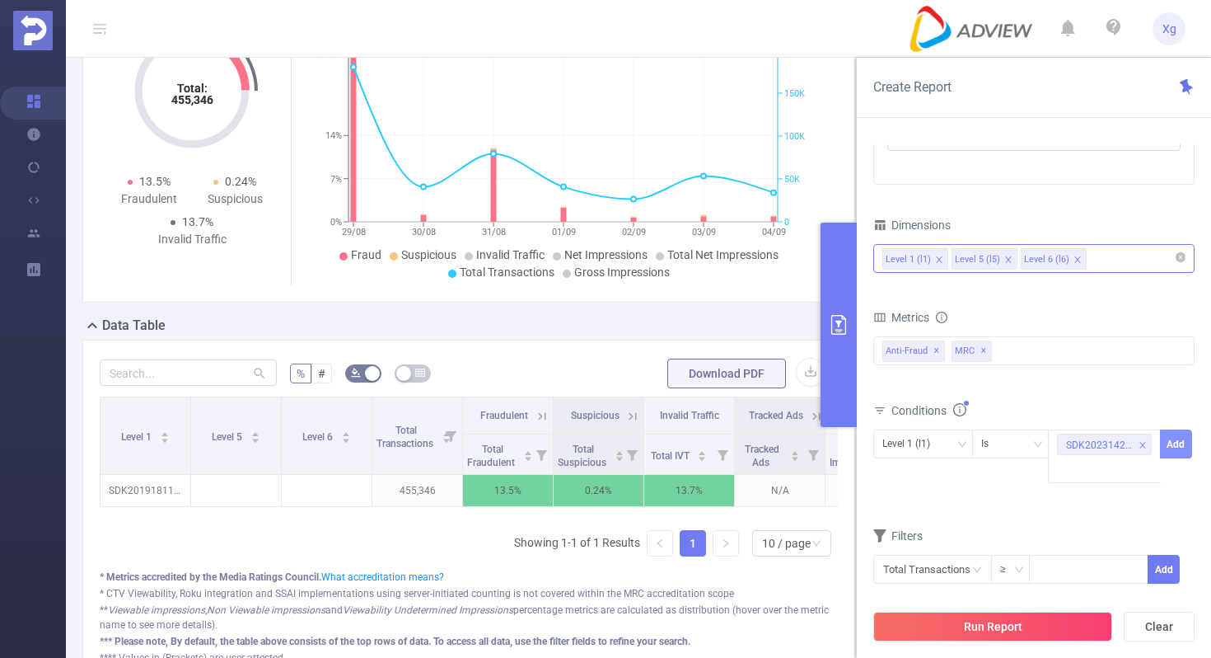
click at [1183, 443] on button "Add" at bounding box center [1176, 443] width 32 height 29
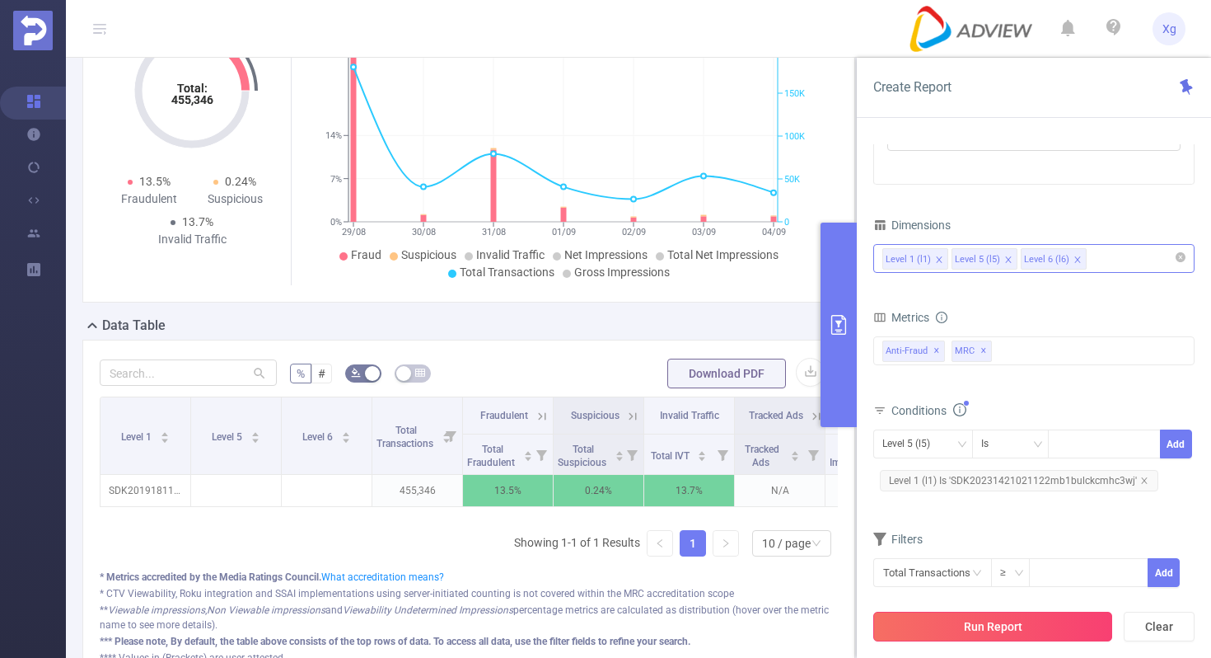
click at [995, 629] on button "Run Report" at bounding box center [992, 626] width 239 height 30
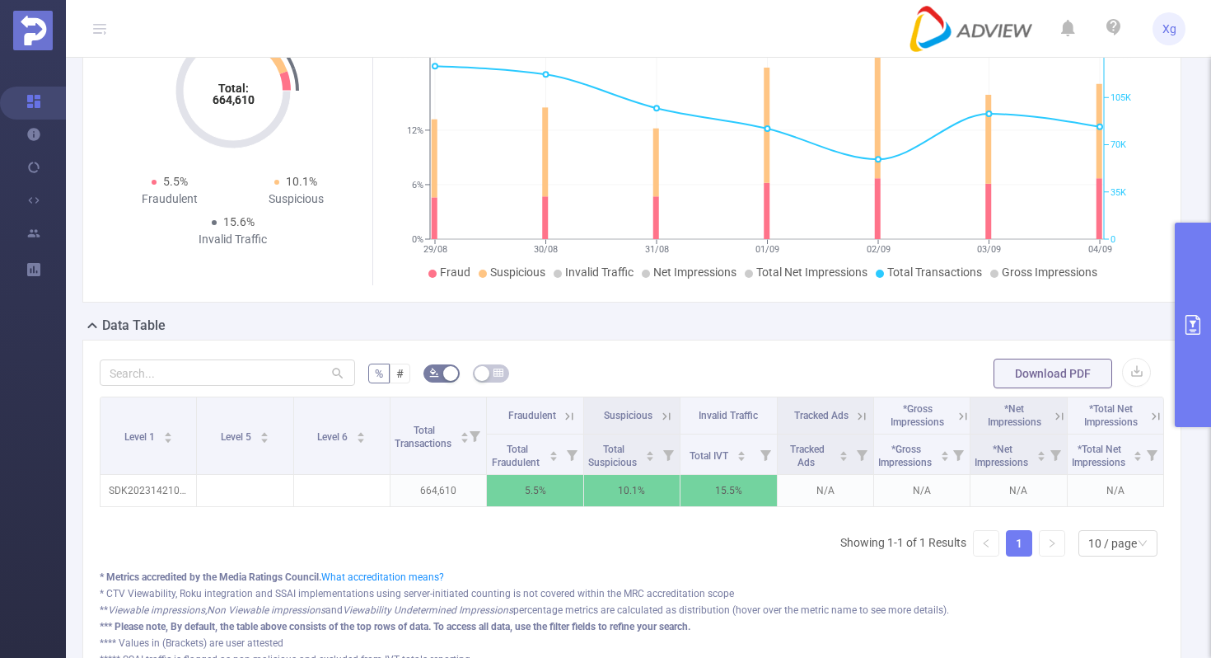
click at [1201, 376] on button "primary" at bounding box center [1193, 324] width 36 height 204
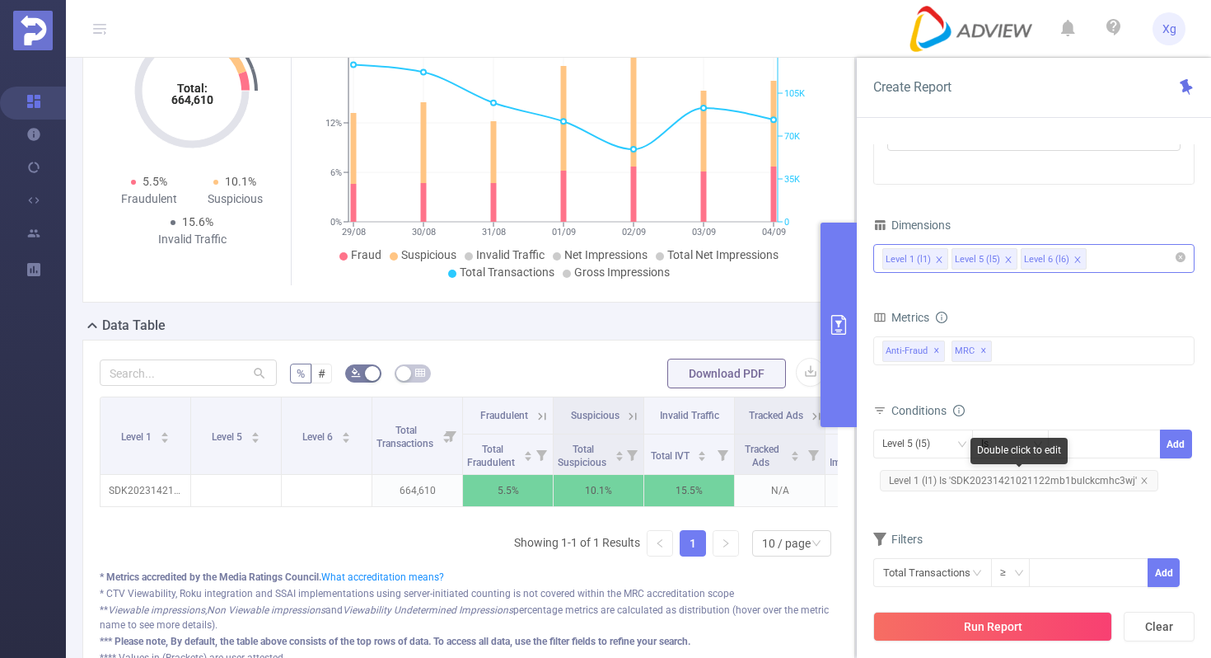
click at [1035, 481] on span "Level 1 (l1) Is 'SDK20231421021122mb1bulckcmhc3wj'" at bounding box center [1019, 480] width 279 height 21
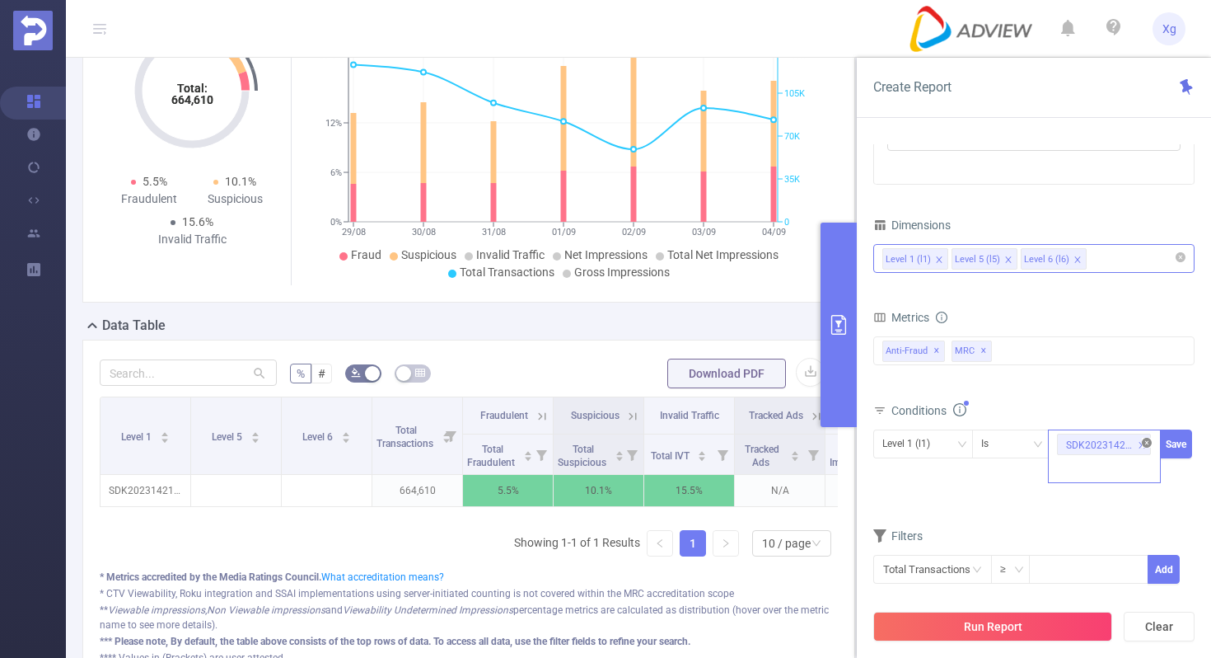
click at [1144, 442] on icon "icon: close-circle" at bounding box center [1147, 443] width 10 height 10
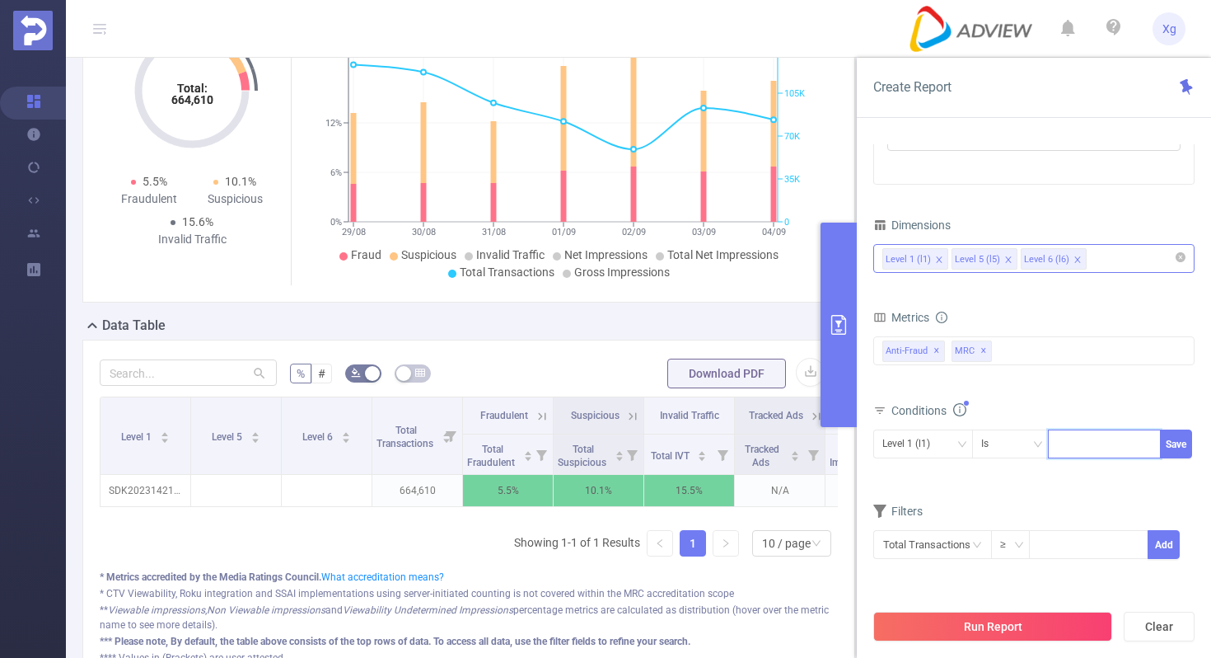
paste input "SDK20191704051127l2srxnf1rypym9h"
type input "SDK20191704051127l2srxnf1rypym9h"
click at [1178, 444] on button "Save" at bounding box center [1176, 443] width 32 height 29
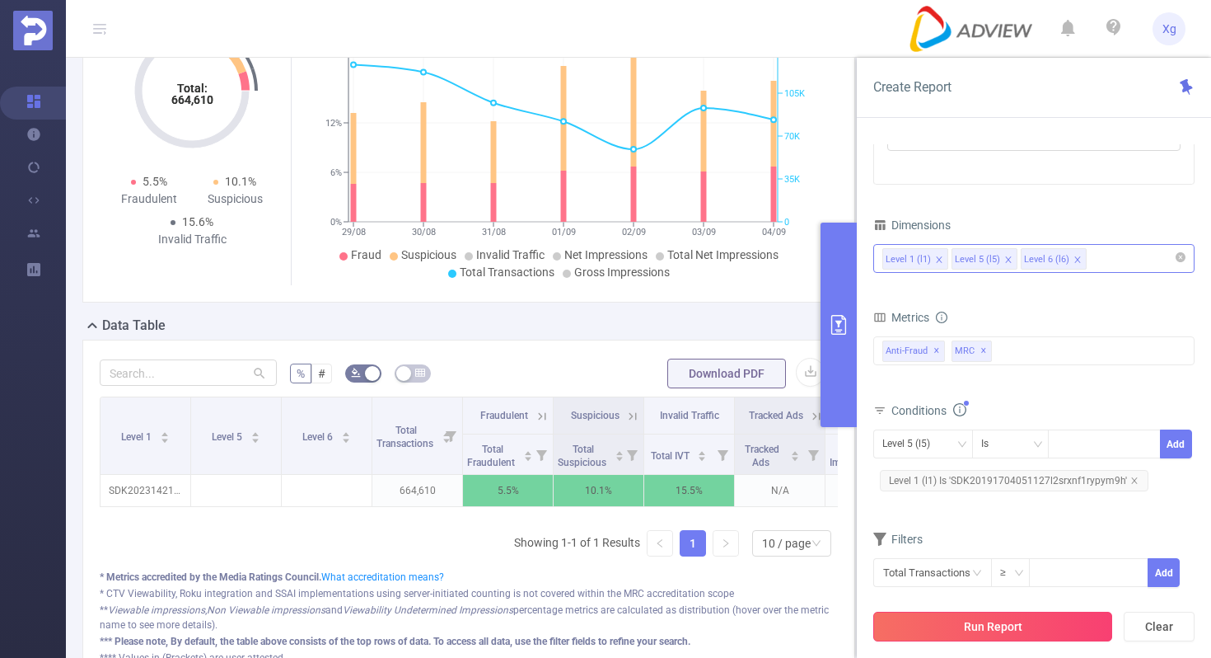
click at [995, 620] on button "Run Report" at bounding box center [992, 626] width 239 height 30
